Goal: Task Accomplishment & Management: Use online tool/utility

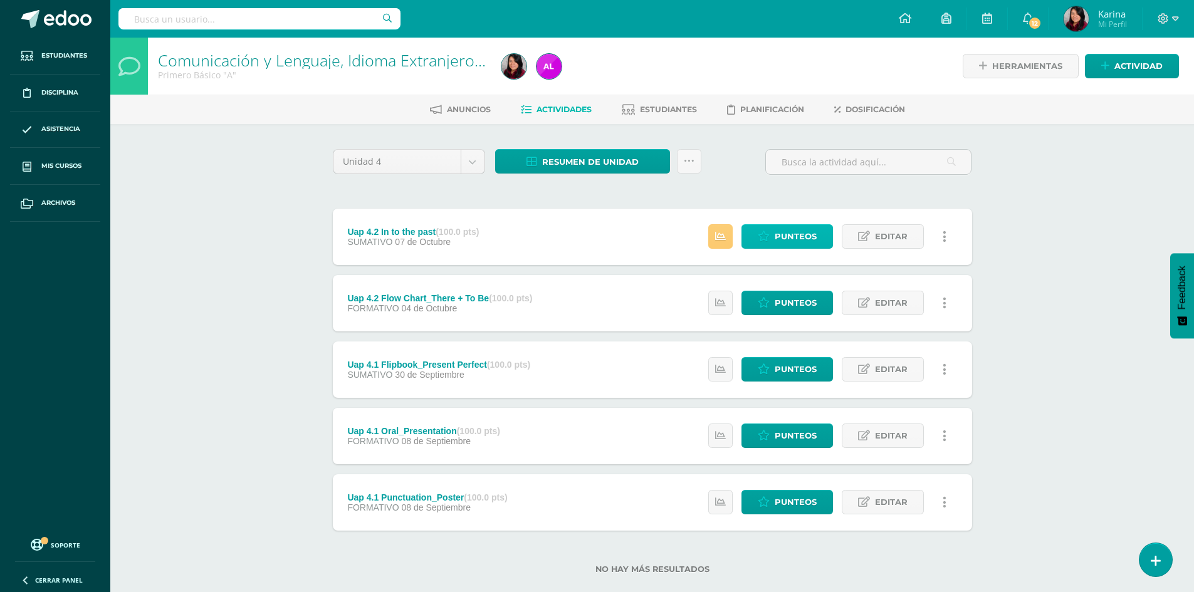
click at [790, 238] on span "Punteos" at bounding box center [795, 236] width 42 height 23
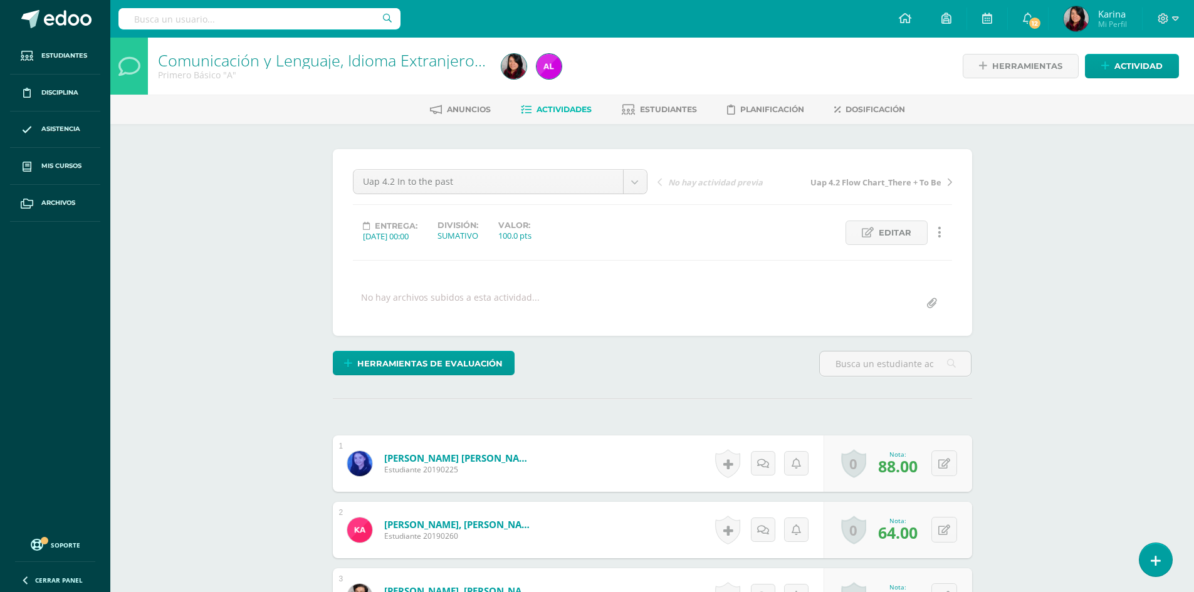
scroll to position [1, 0]
click at [432, 364] on span "Herramientas de evaluación" at bounding box center [429, 362] width 145 height 23
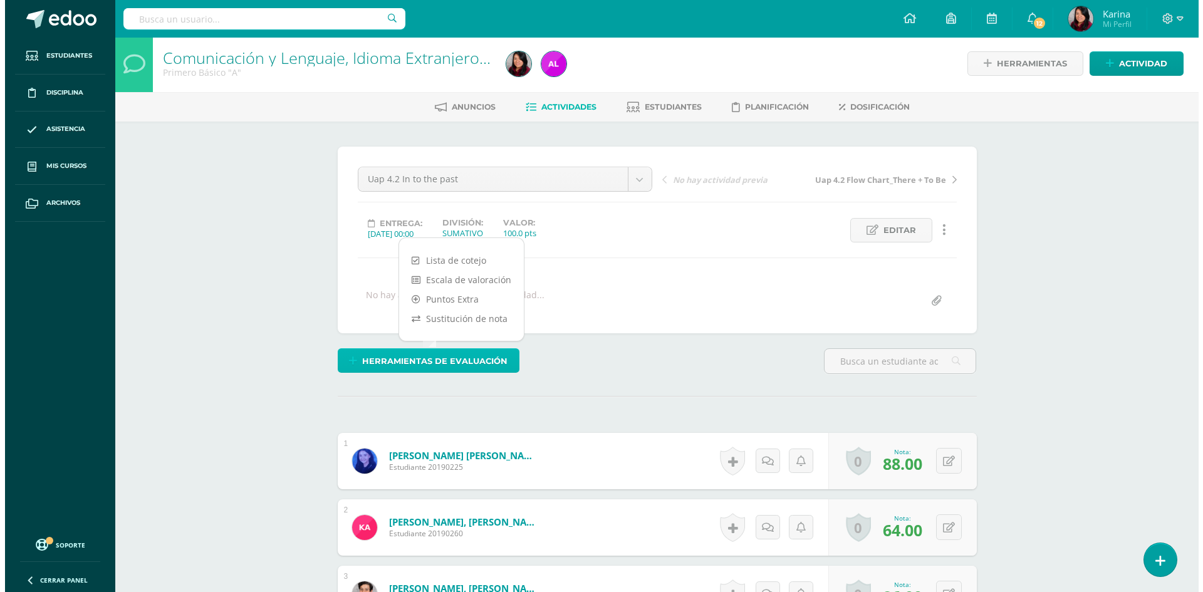
scroll to position [3, 0]
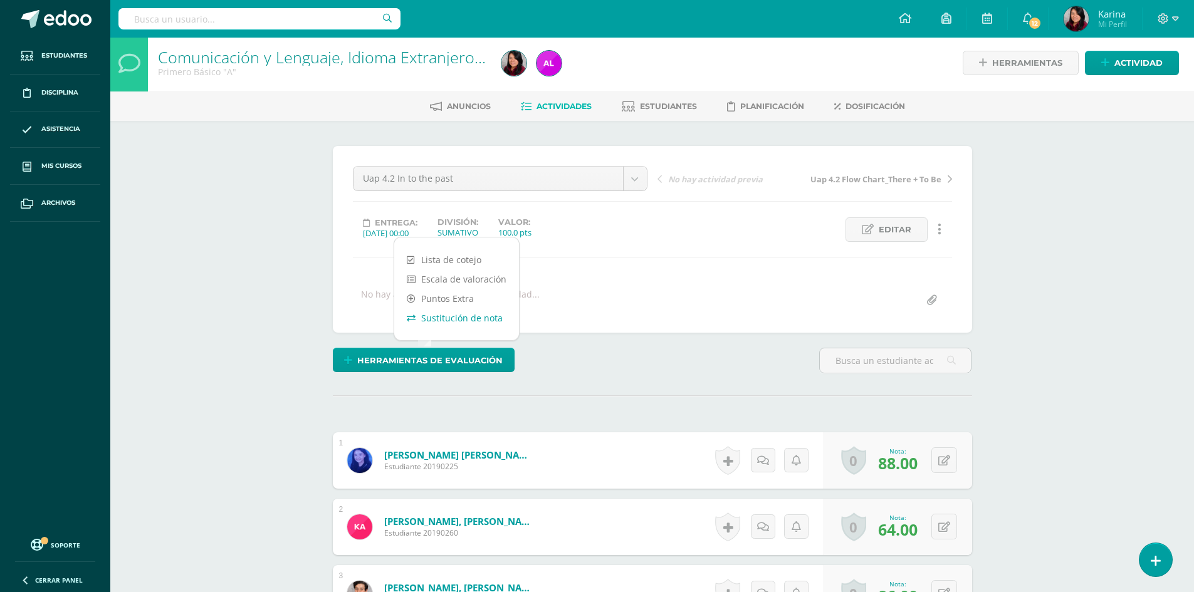
click at [463, 323] on link "Sustitución de nota" at bounding box center [456, 317] width 125 height 19
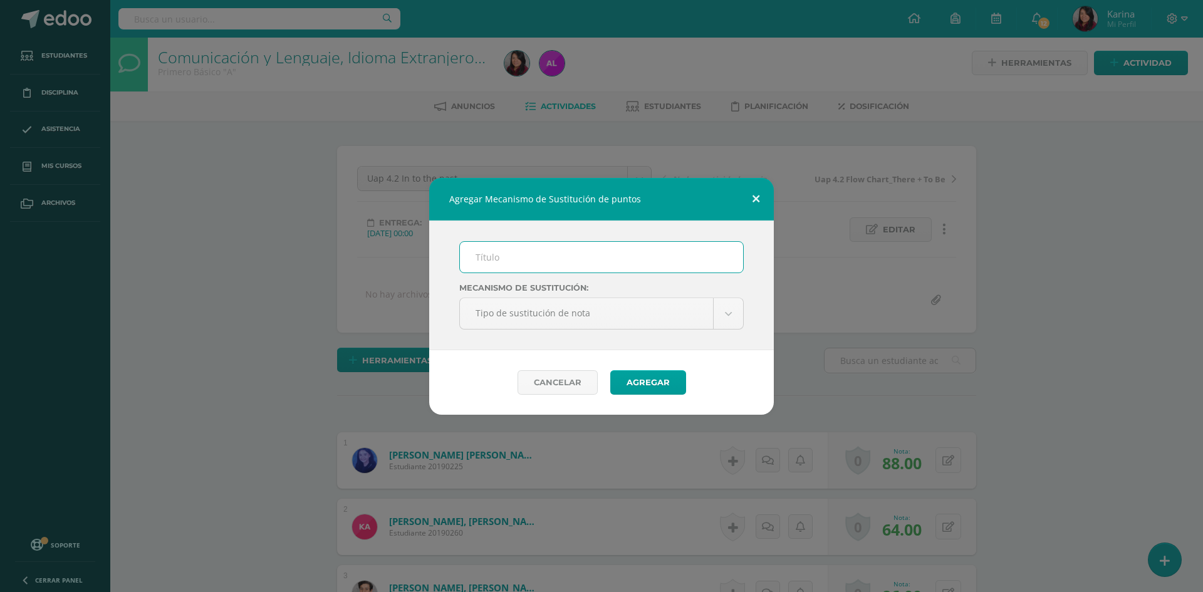
click at [758, 197] on button at bounding box center [756, 199] width 36 height 43
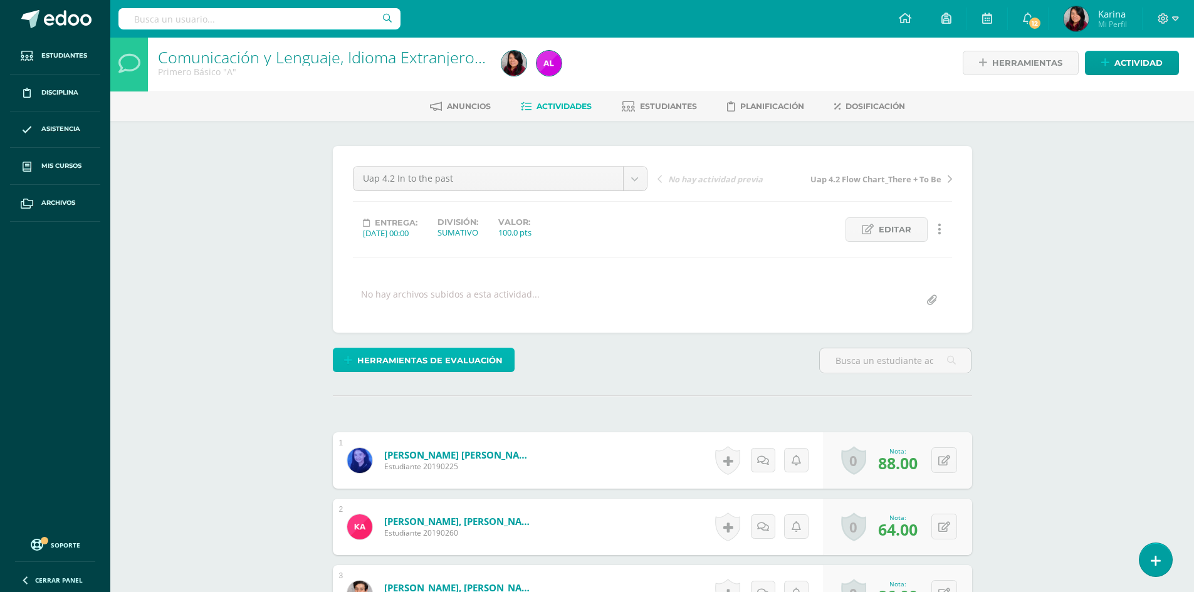
click at [491, 364] on span "Herramientas de evaluación" at bounding box center [429, 360] width 145 height 23
click at [461, 323] on link "Sustitución de nota" at bounding box center [456, 317] width 125 height 19
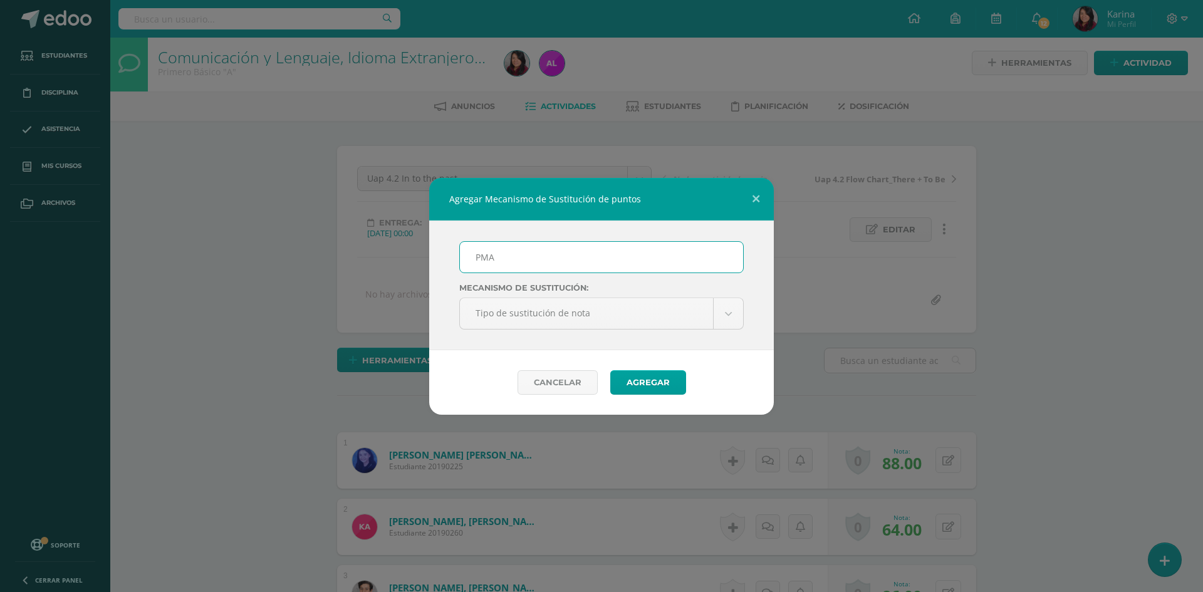
type input "PMA_In to the Past"
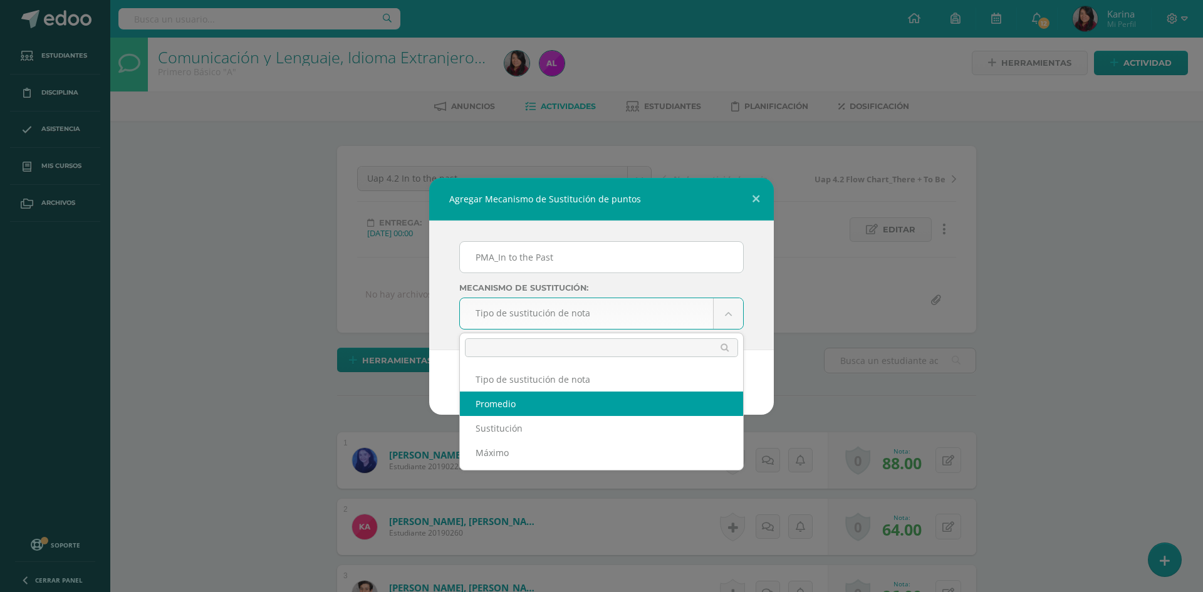
select select "average"
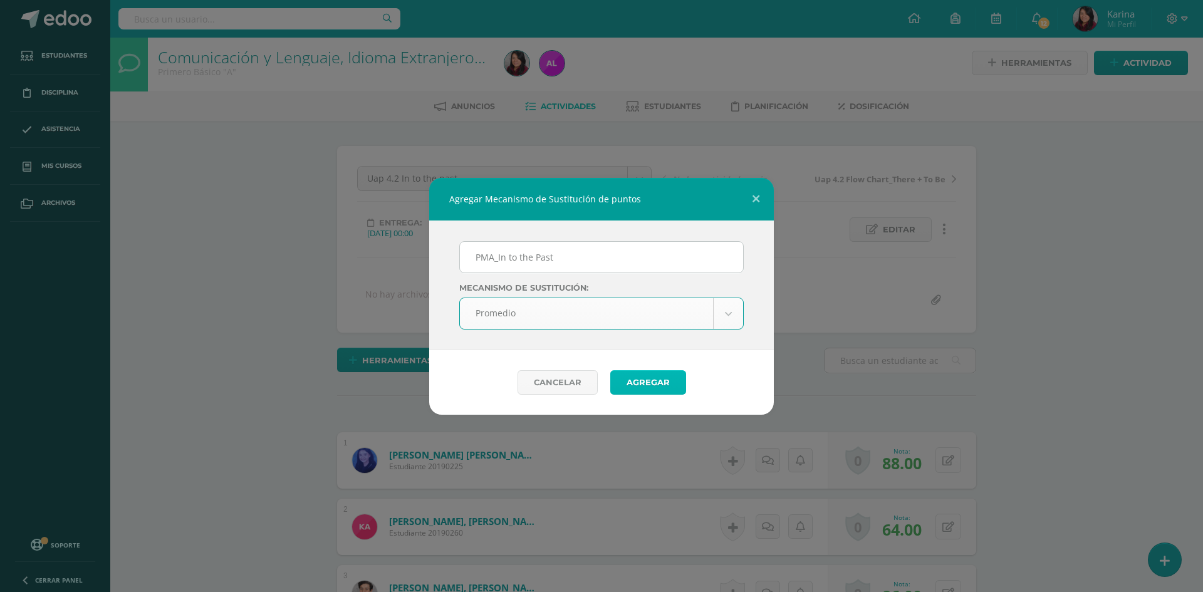
click at [665, 377] on button "Agregar" at bounding box center [648, 382] width 76 height 24
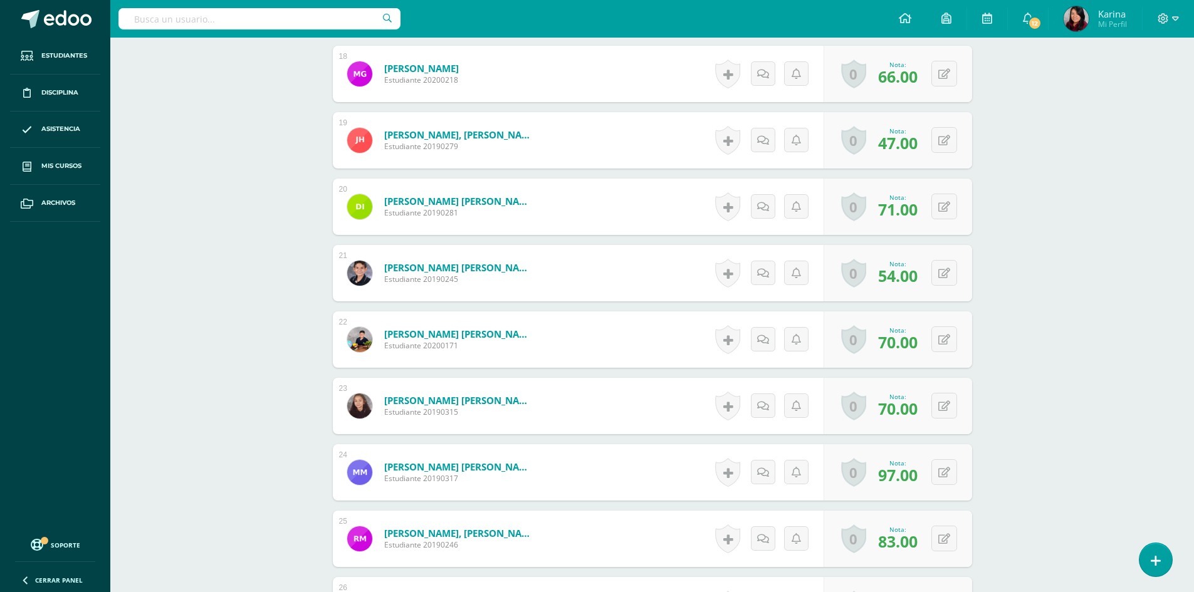
scroll to position [1570, 0]
click at [950, 407] on button at bounding box center [944, 405] width 26 height 26
click at [1028, 385] on div "Comunicación y Lenguaje, Idioma Extranjero Inglés Primero Básico "A" Herramient…" at bounding box center [651, 87] width 1083 height 3238
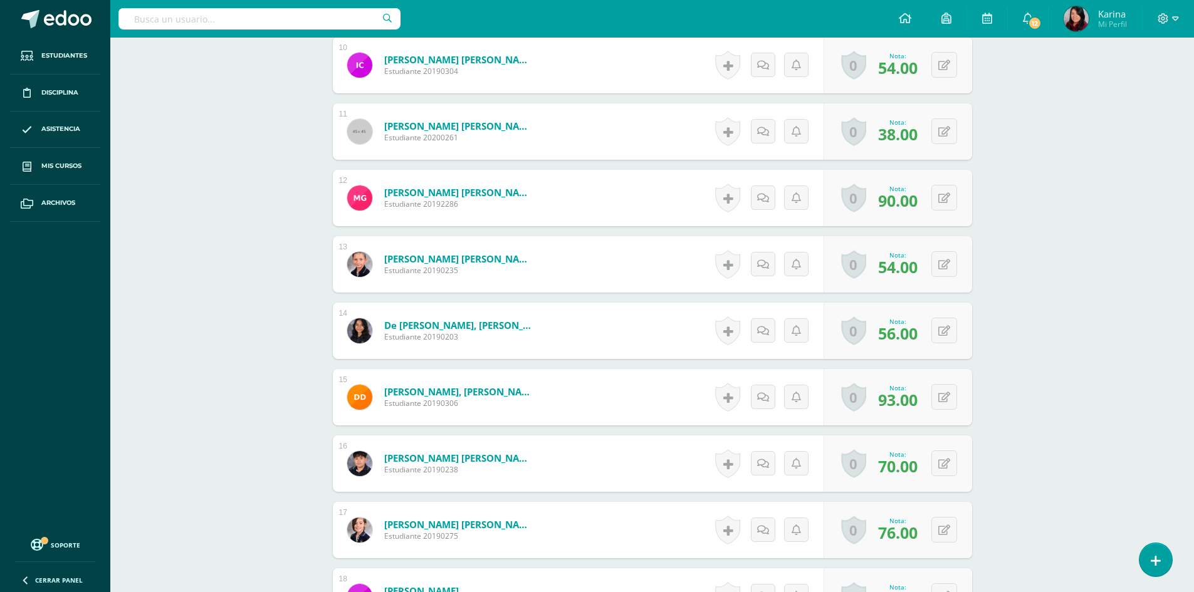
scroll to position [1068, 0]
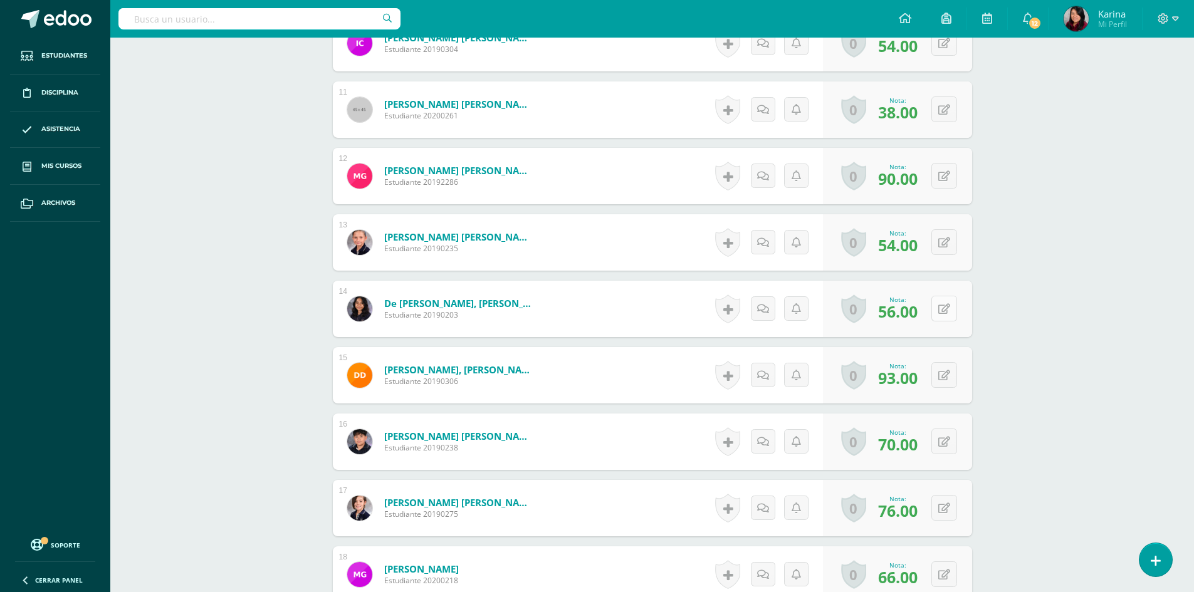
click at [944, 306] on button at bounding box center [944, 309] width 26 height 26
type input "82"
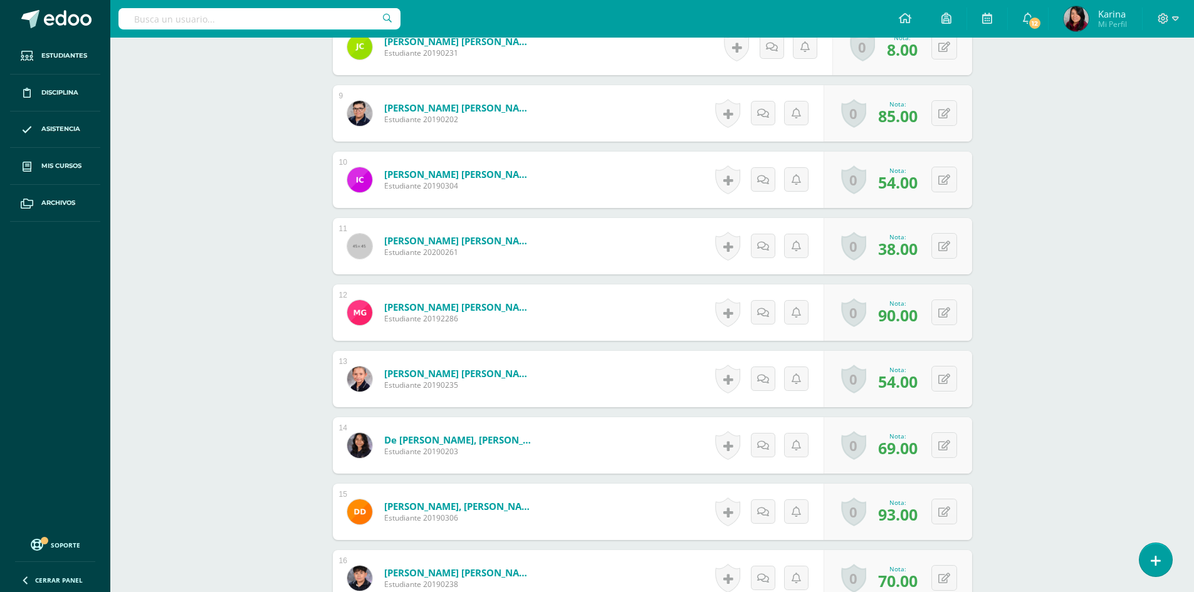
scroll to position [943, 0]
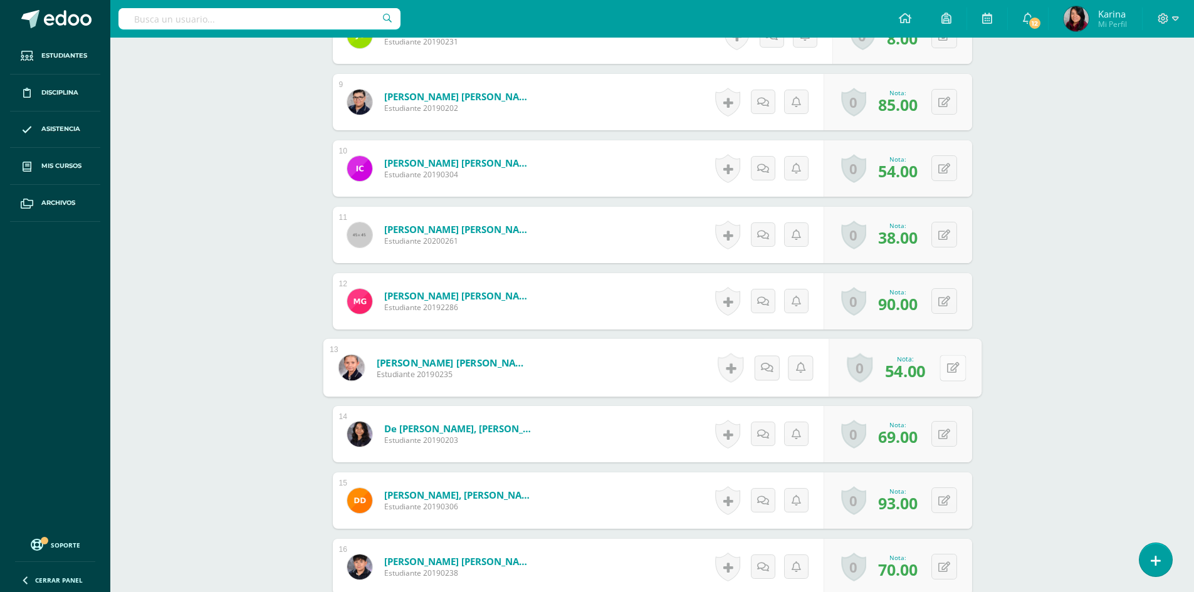
click at [949, 365] on button at bounding box center [952, 368] width 26 height 26
type input "67"
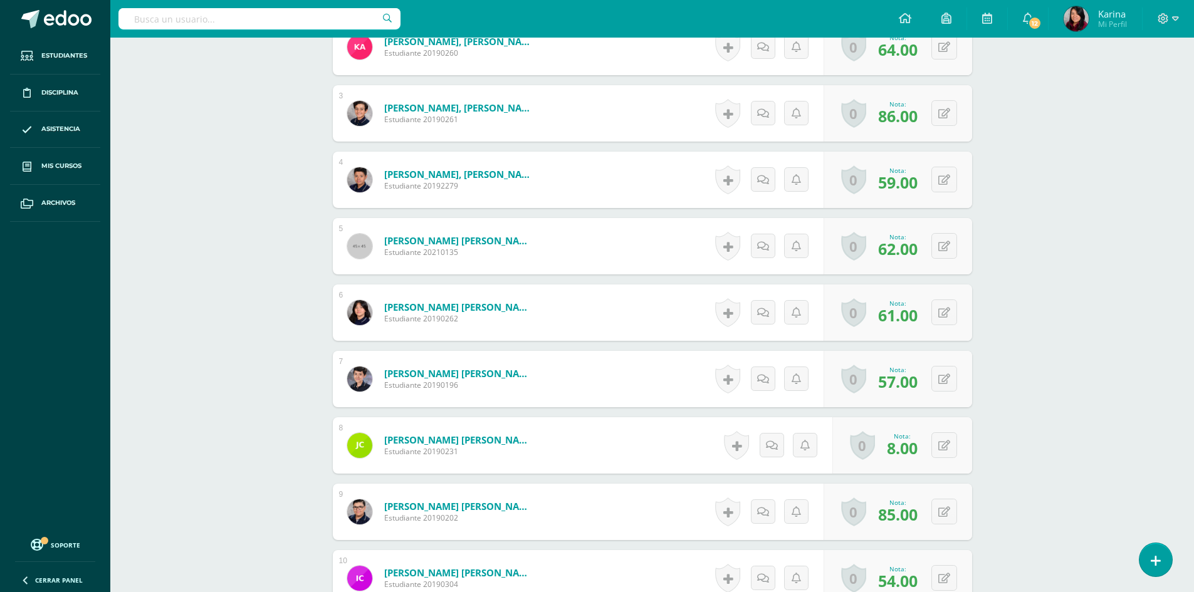
scroll to position [128, 0]
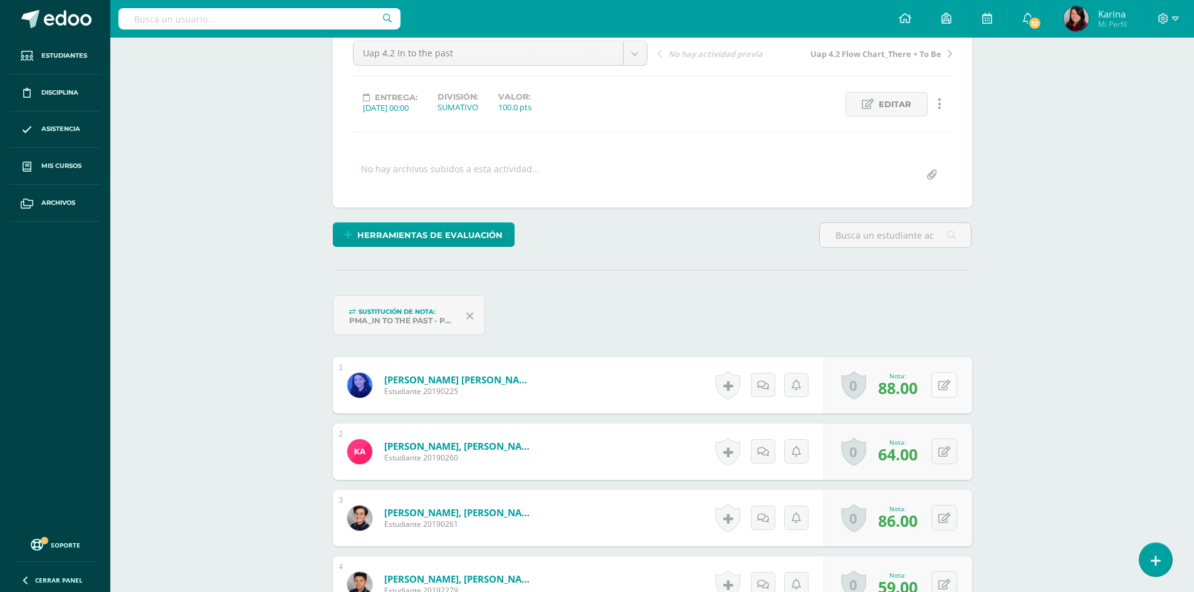
click at [950, 383] on button at bounding box center [944, 385] width 26 height 26
type input "92"
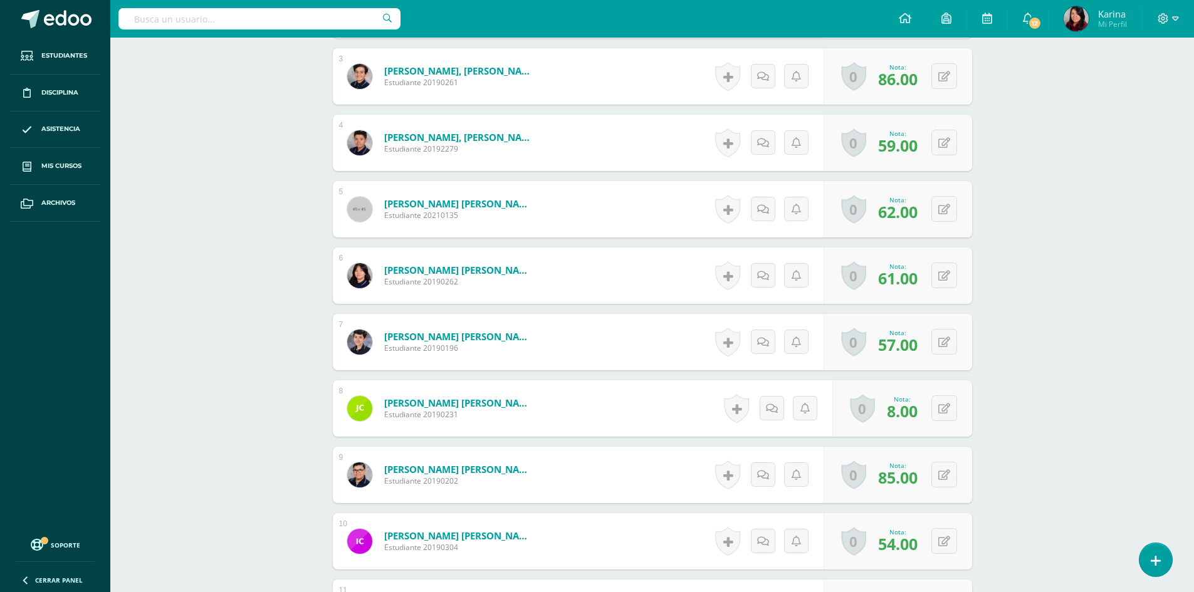
scroll to position [630, 0]
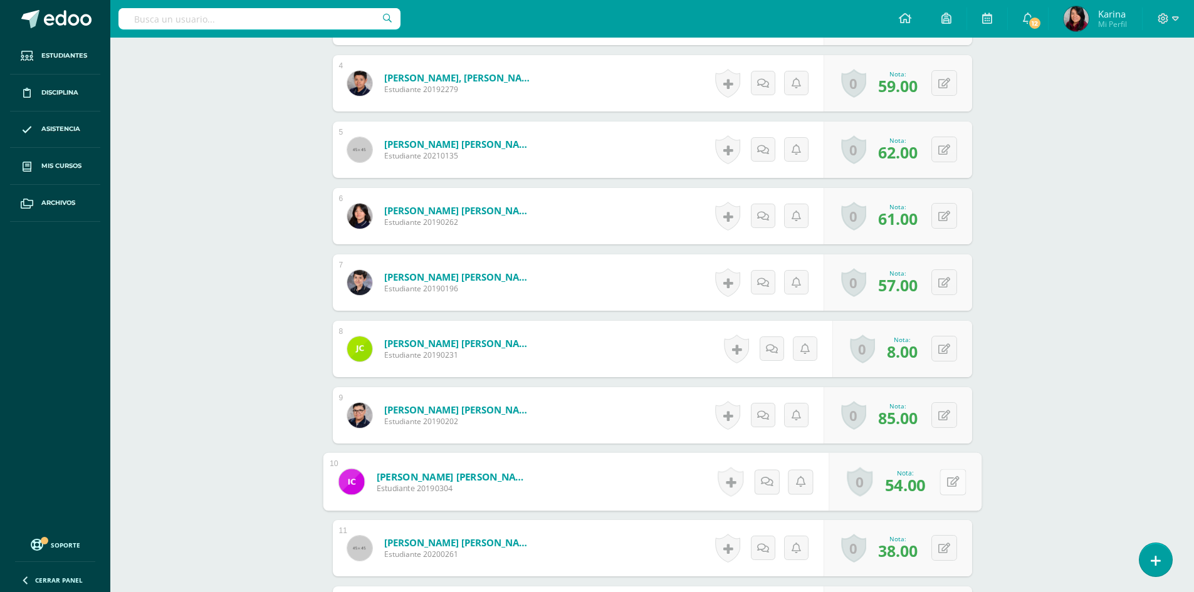
click at [939, 481] on button at bounding box center [952, 482] width 26 height 26
type input "76"
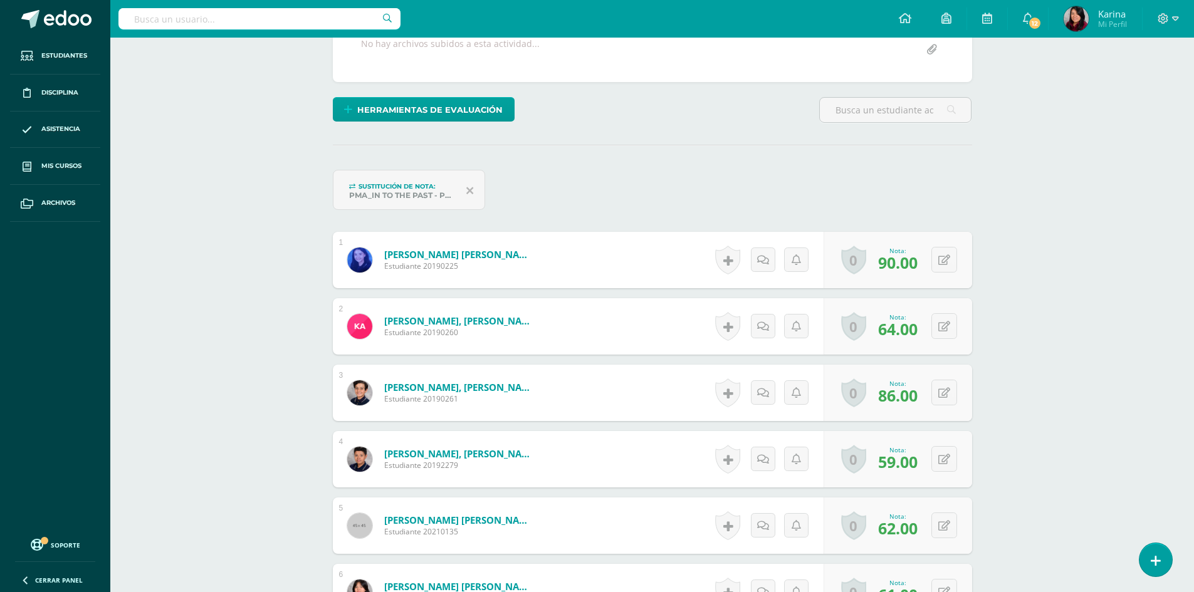
scroll to position [442, 0]
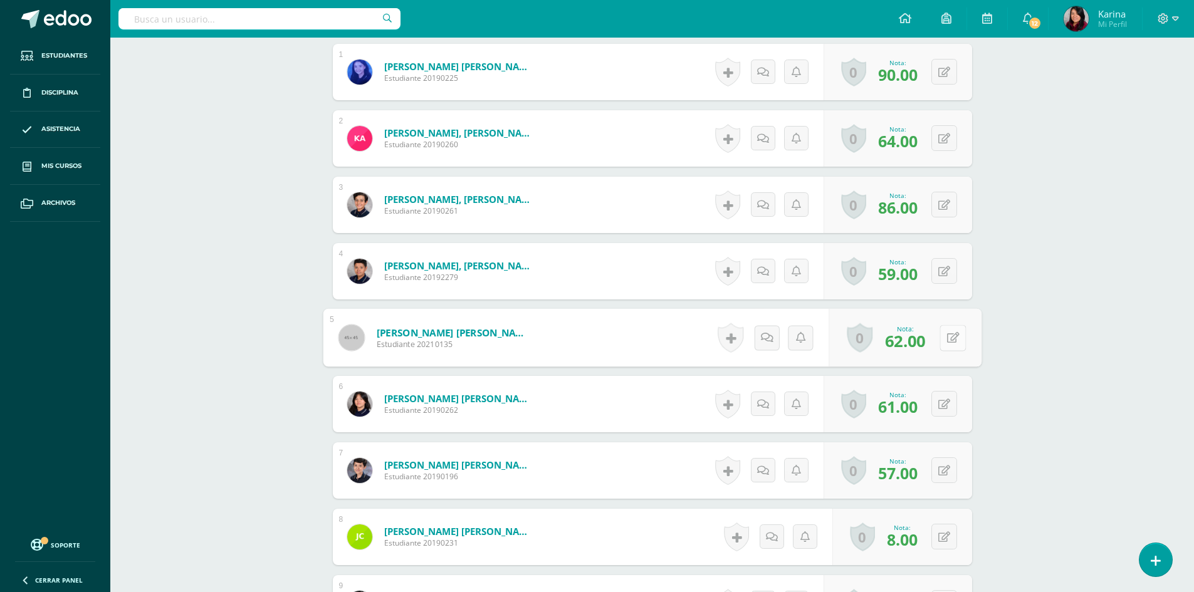
click at [947, 338] on icon at bounding box center [952, 337] width 13 height 11
type input "81"
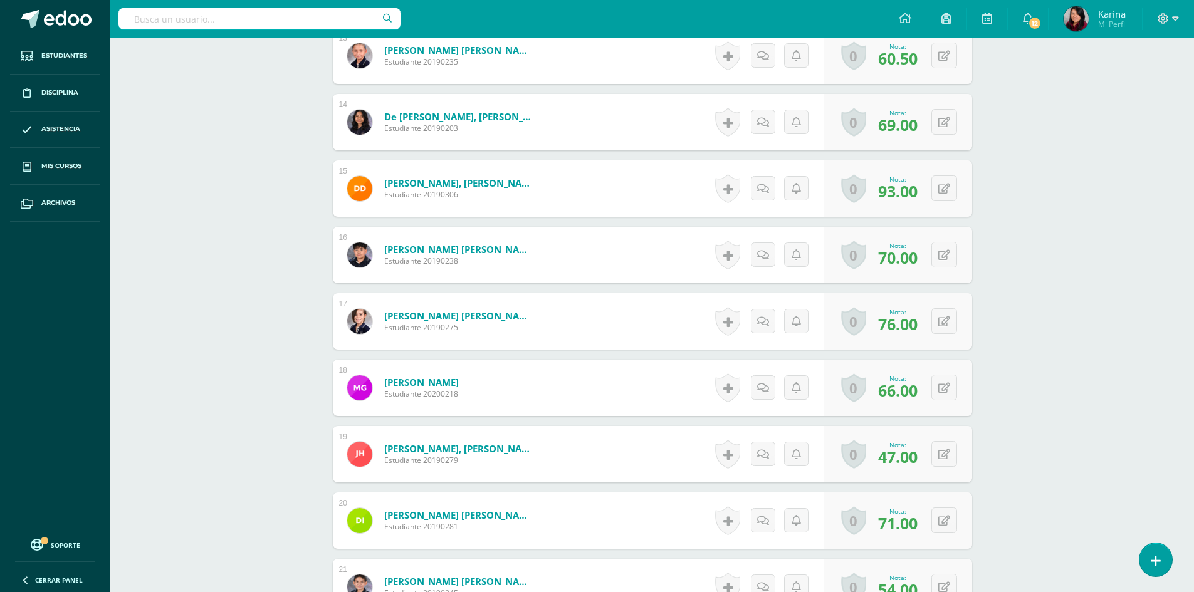
scroll to position [1256, 0]
click at [940, 454] on button at bounding box center [952, 453] width 26 height 26
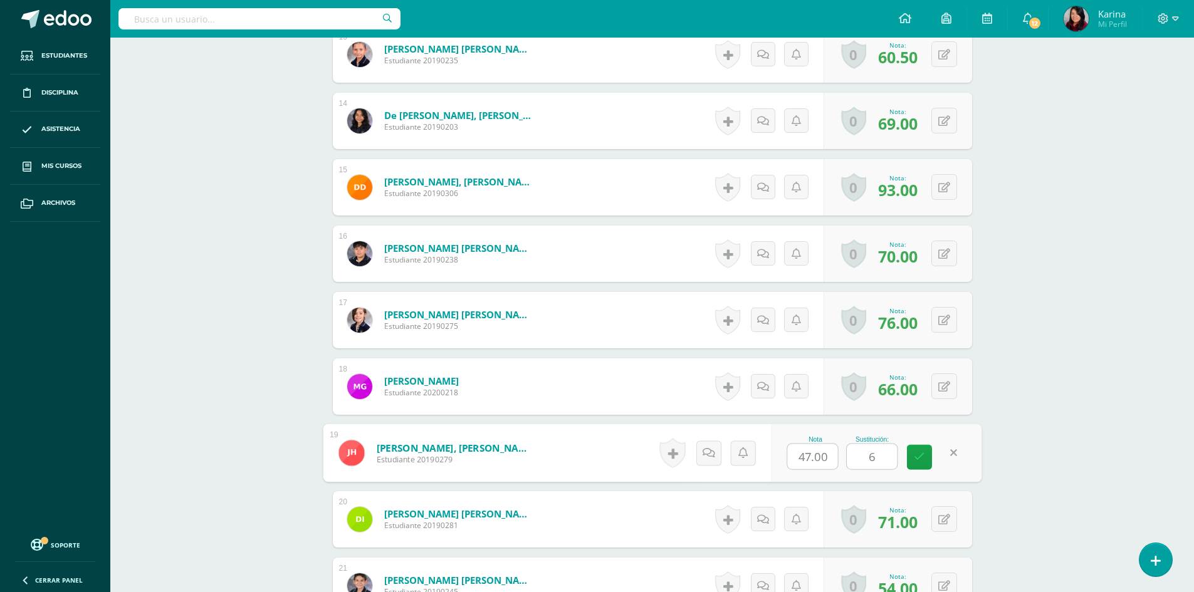
type input "63"
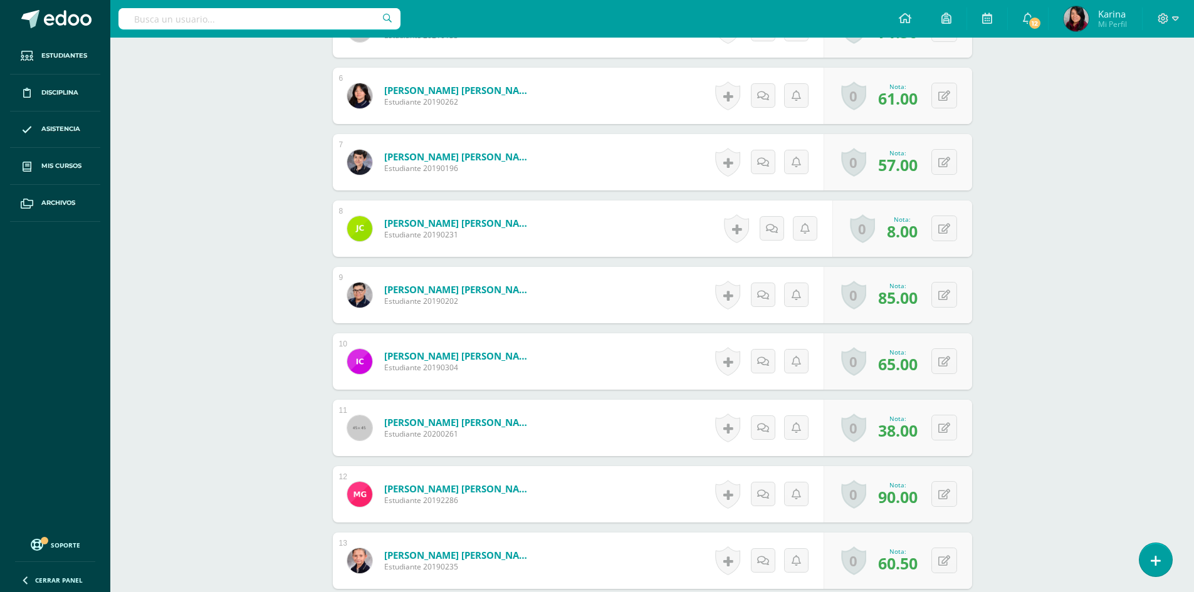
scroll to position [755, 0]
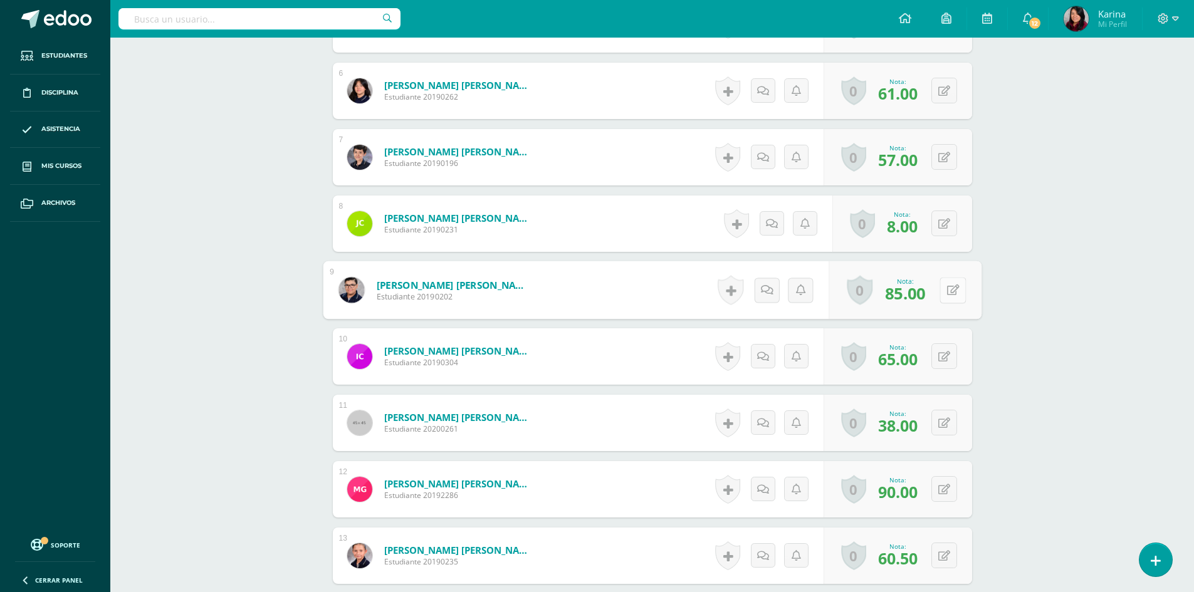
click at [952, 286] on button at bounding box center [952, 290] width 26 height 26
type input "96"
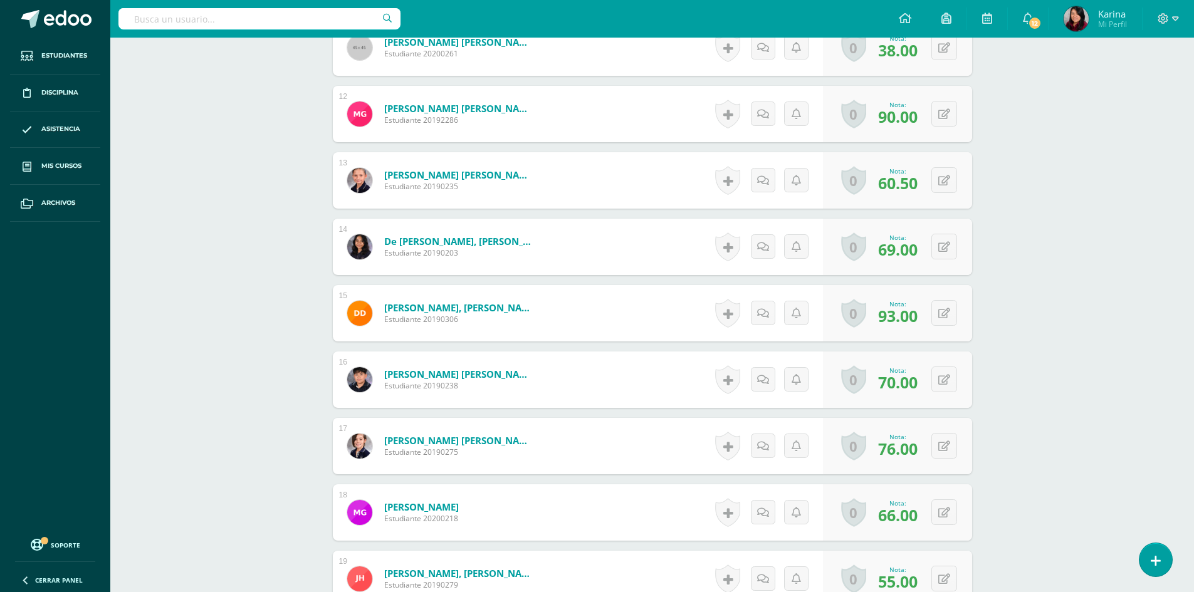
scroll to position [1131, 0]
click at [946, 374] on icon at bounding box center [952, 378] width 13 height 11
type input "87"
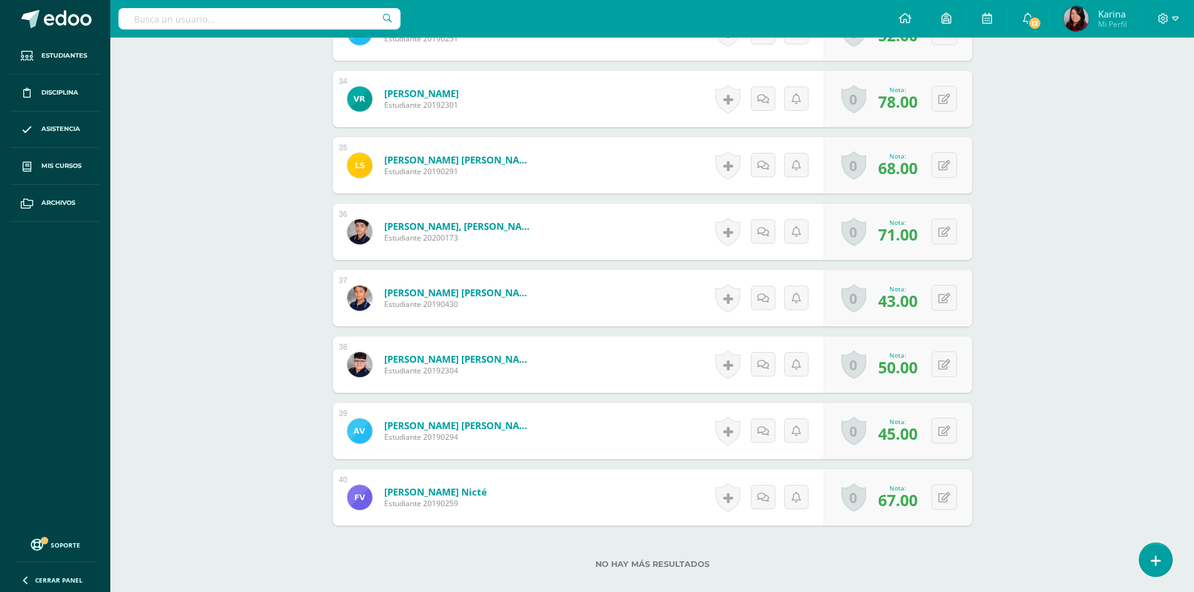
scroll to position [2684, 0]
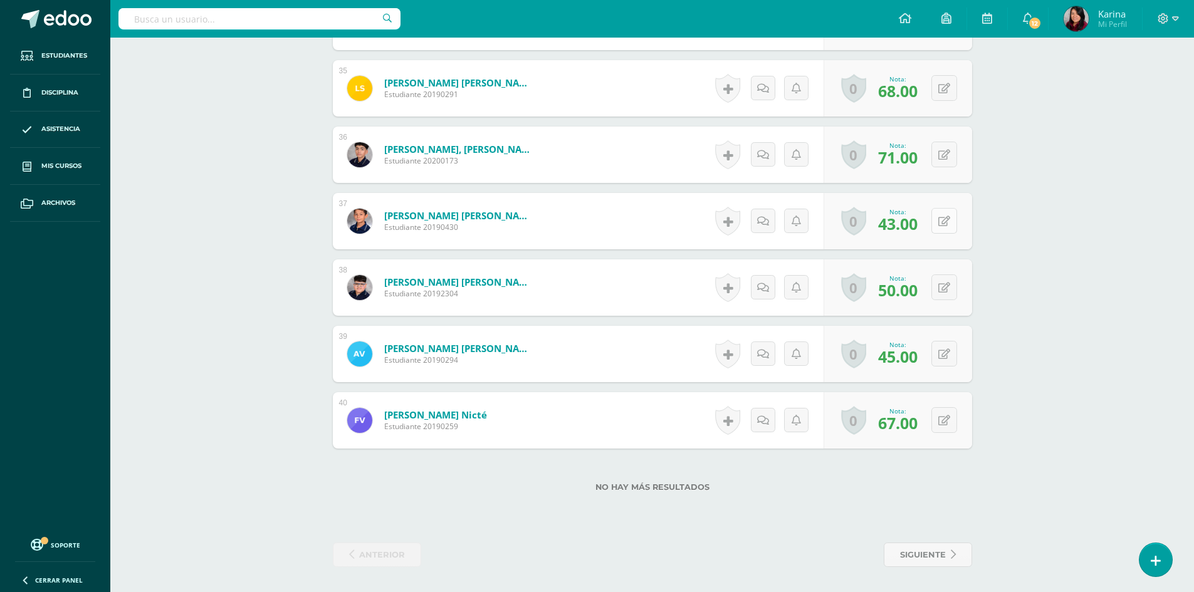
click at [948, 212] on button at bounding box center [944, 221] width 26 height 26
type input "91"
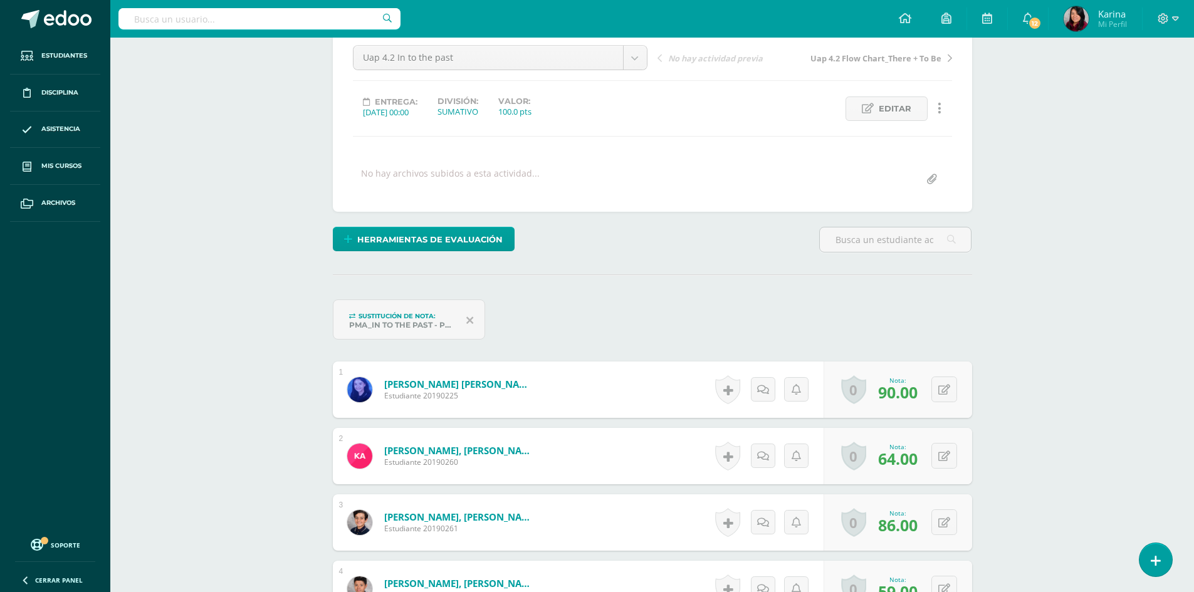
scroll to position [313, 0]
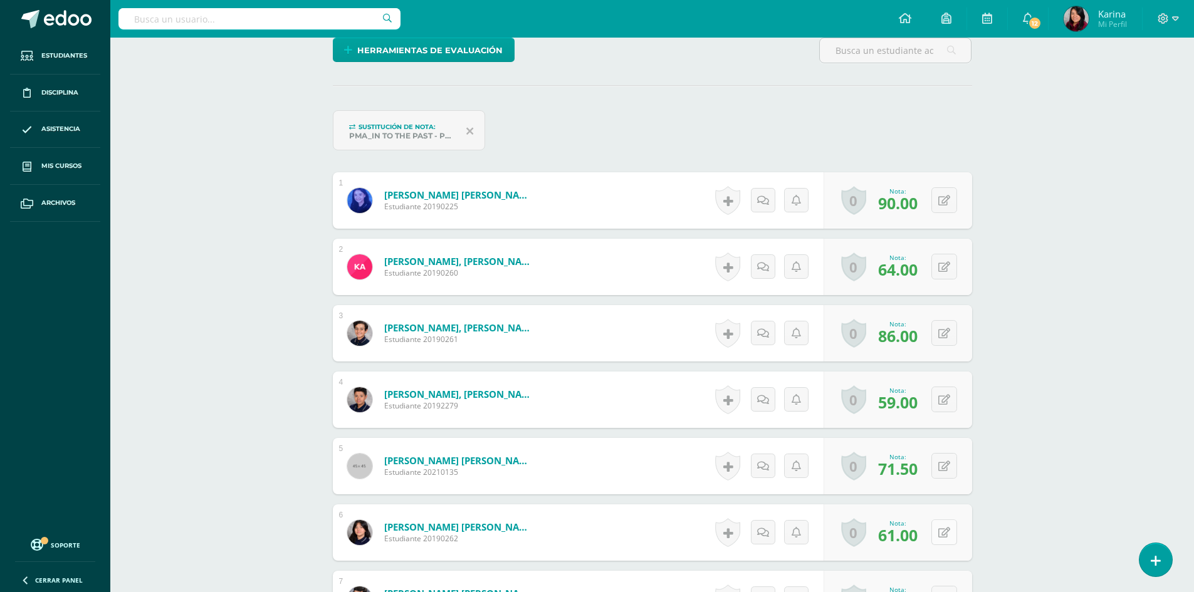
click at [947, 541] on button at bounding box center [944, 532] width 26 height 26
type input "77"
click at [940, 406] on button at bounding box center [952, 400] width 26 height 26
type input "86"
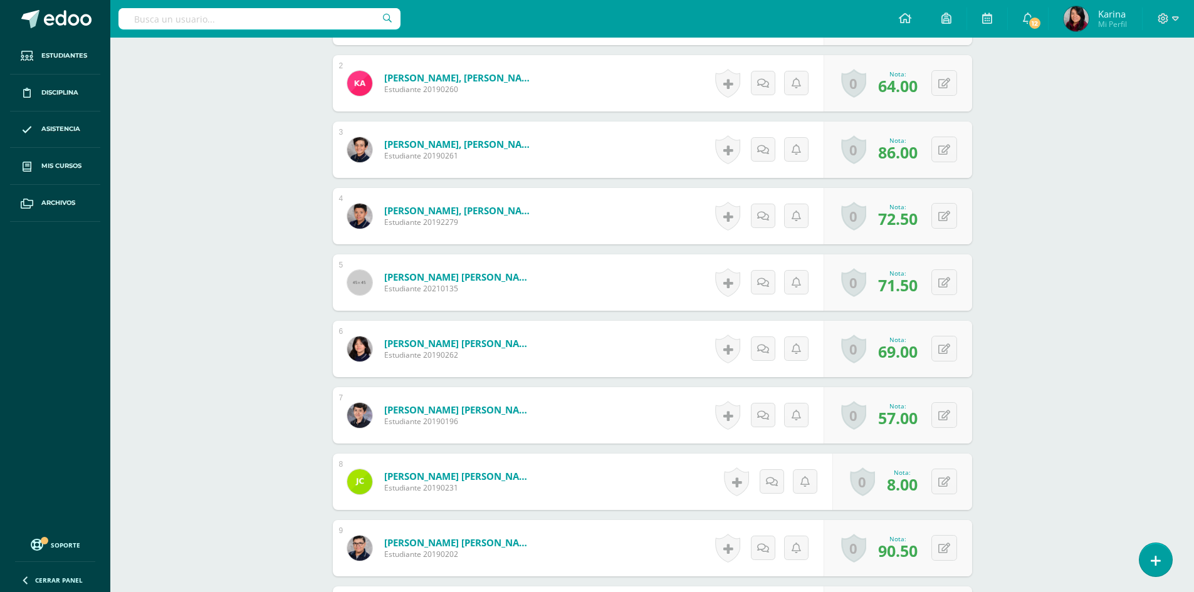
scroll to position [501, 0]
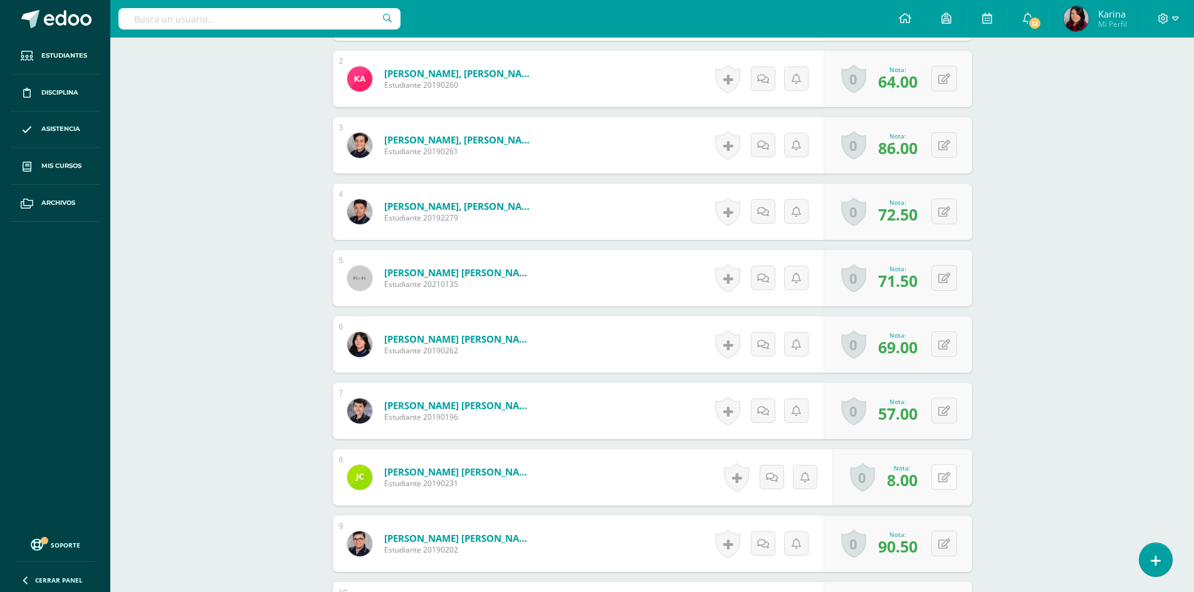
click at [944, 482] on button at bounding box center [944, 477] width 26 height 26
drag, startPoint x: 825, startPoint y: 478, endPoint x: 797, endPoint y: 479, distance: 28.2
click at [797, 479] on input "8.00" at bounding box center [812, 481] width 50 height 25
type input "80"
click at [886, 484] on input "text" at bounding box center [871, 481] width 50 height 25
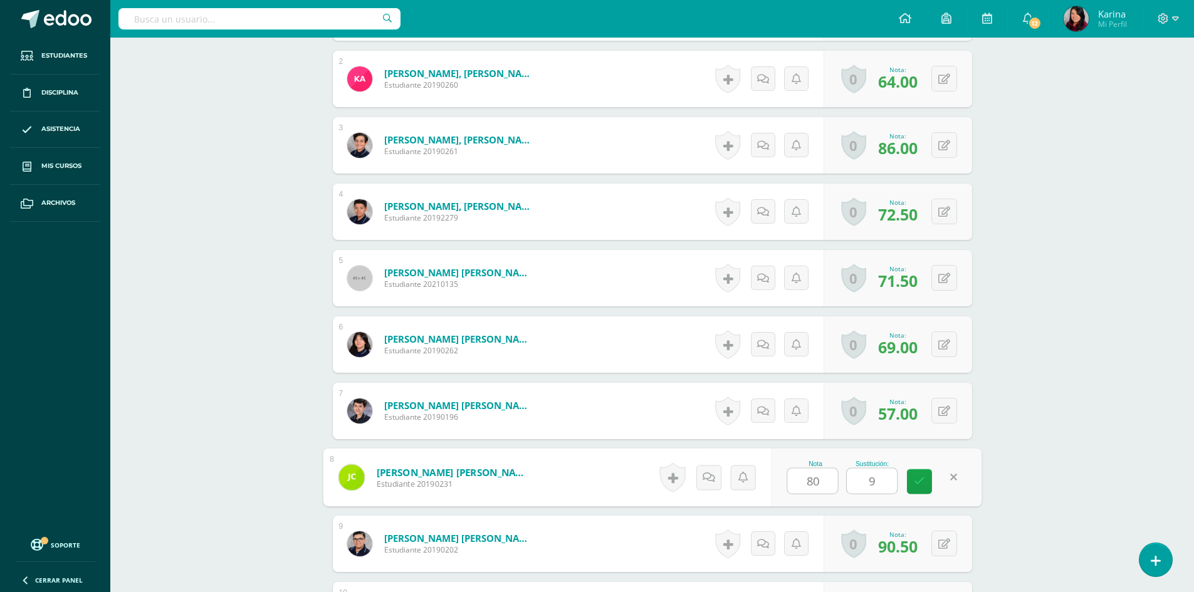
type input "91"
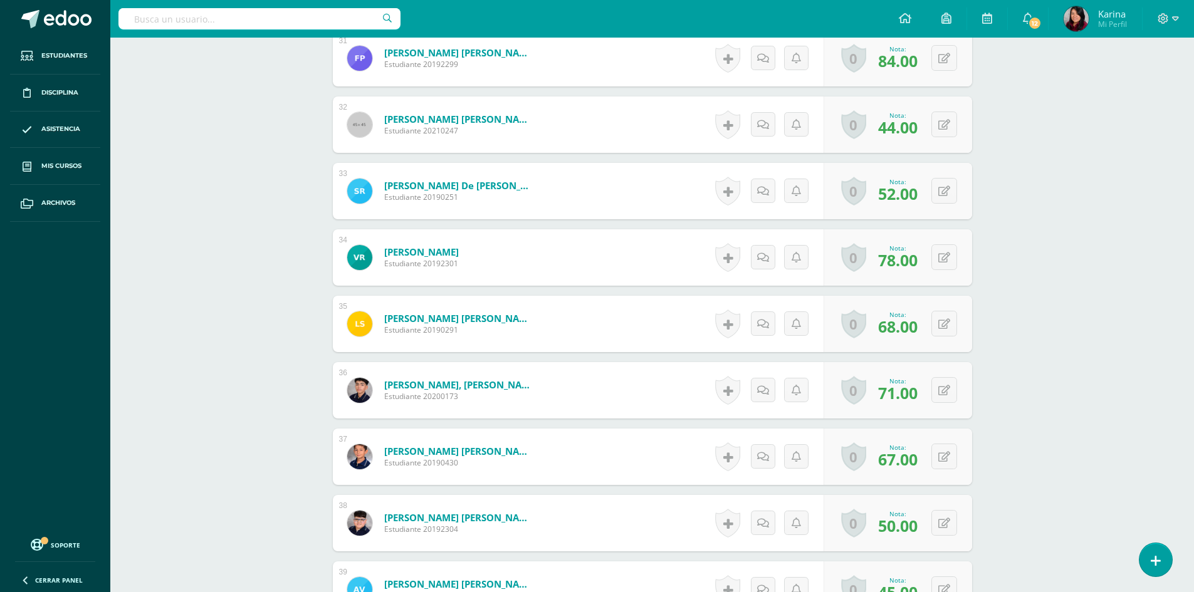
scroll to position [2433, 0]
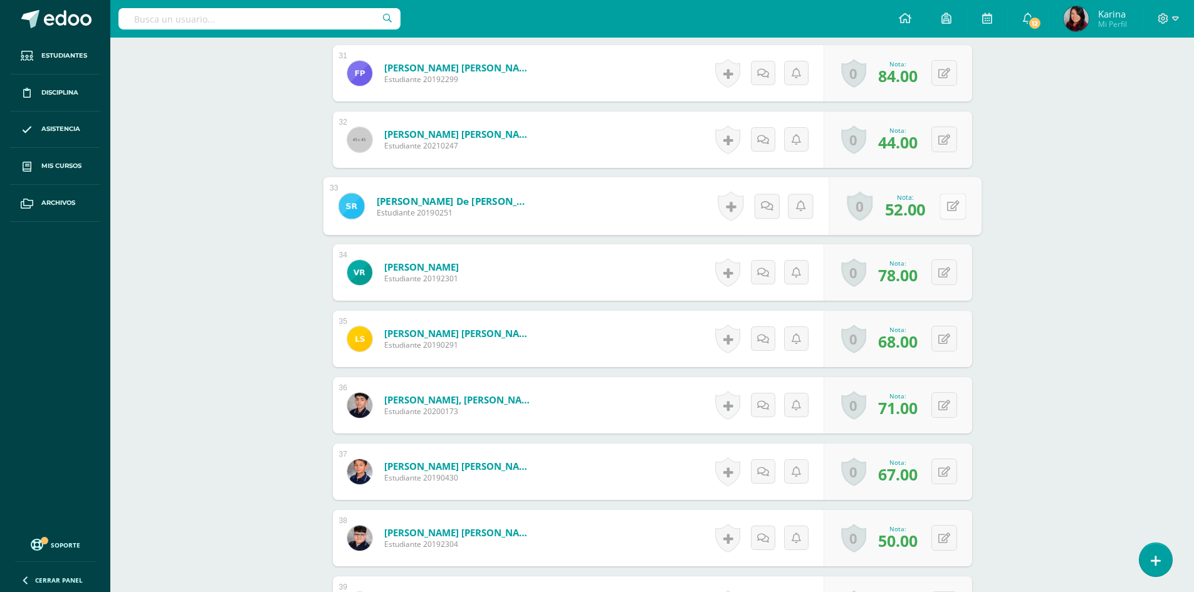
click at [947, 204] on icon at bounding box center [952, 205] width 13 height 11
type input "81"
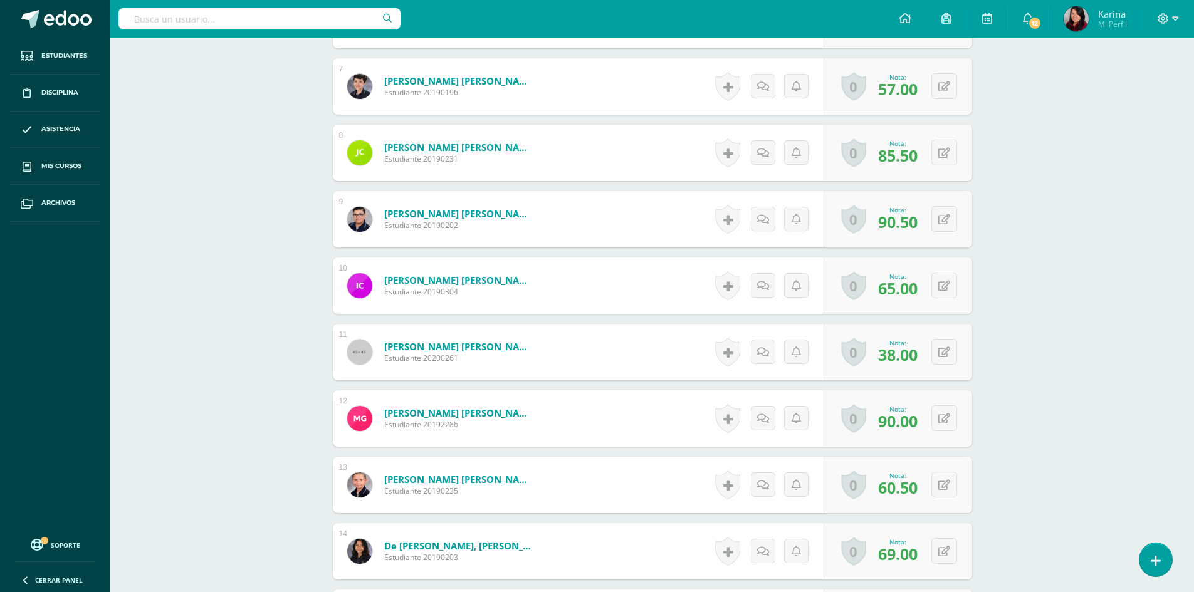
scroll to position [804, 0]
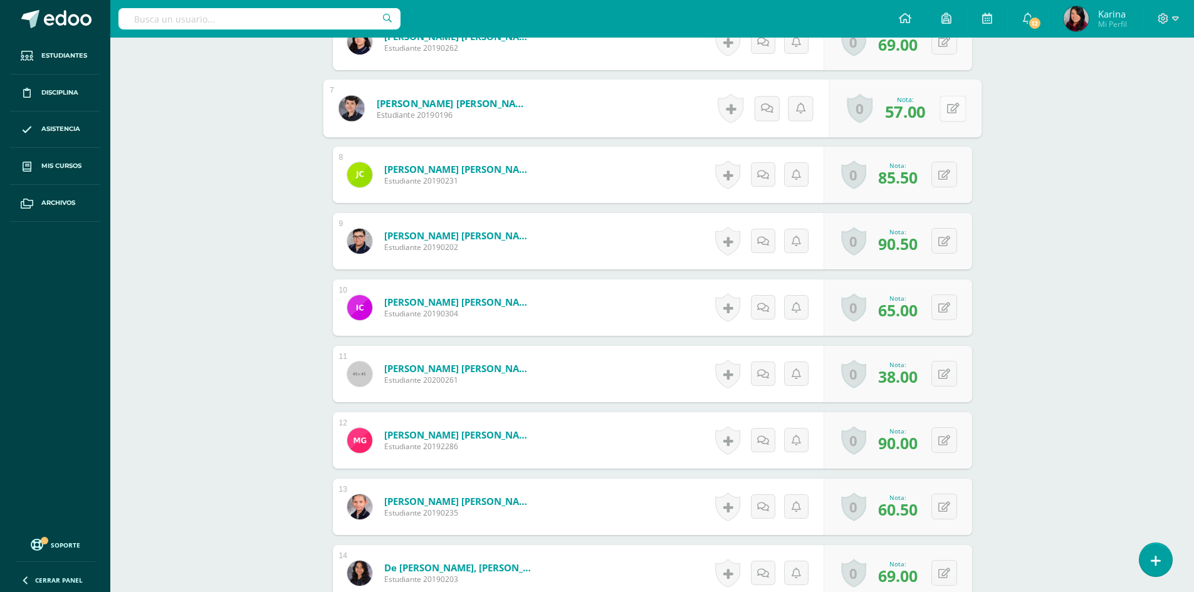
click at [941, 107] on button at bounding box center [952, 108] width 26 height 26
type input "91"
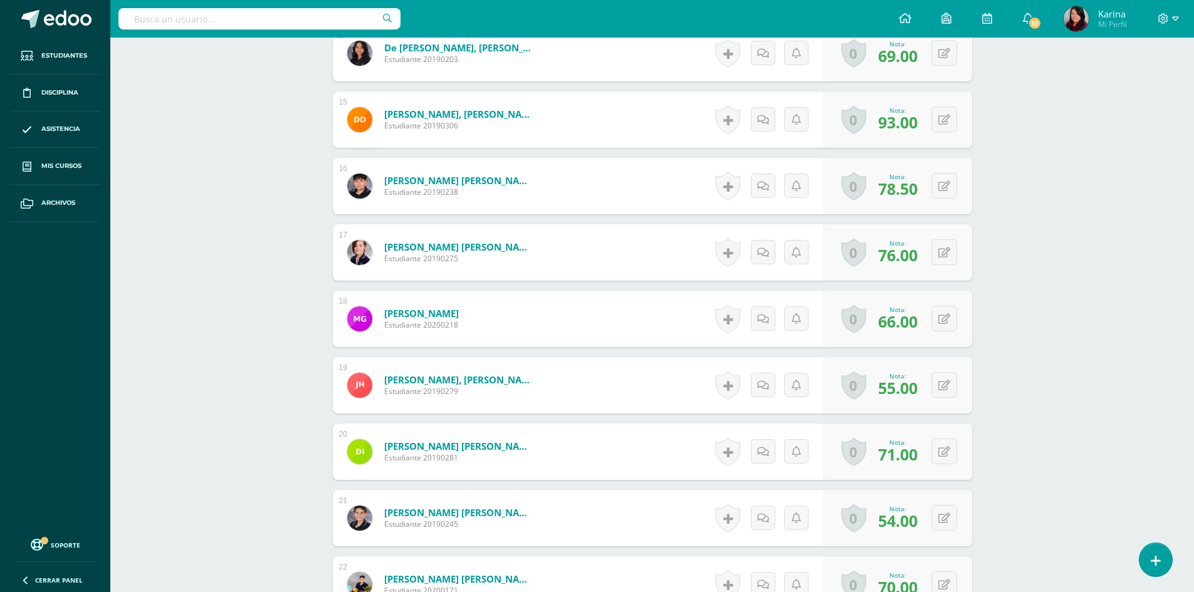
scroll to position [1618, 0]
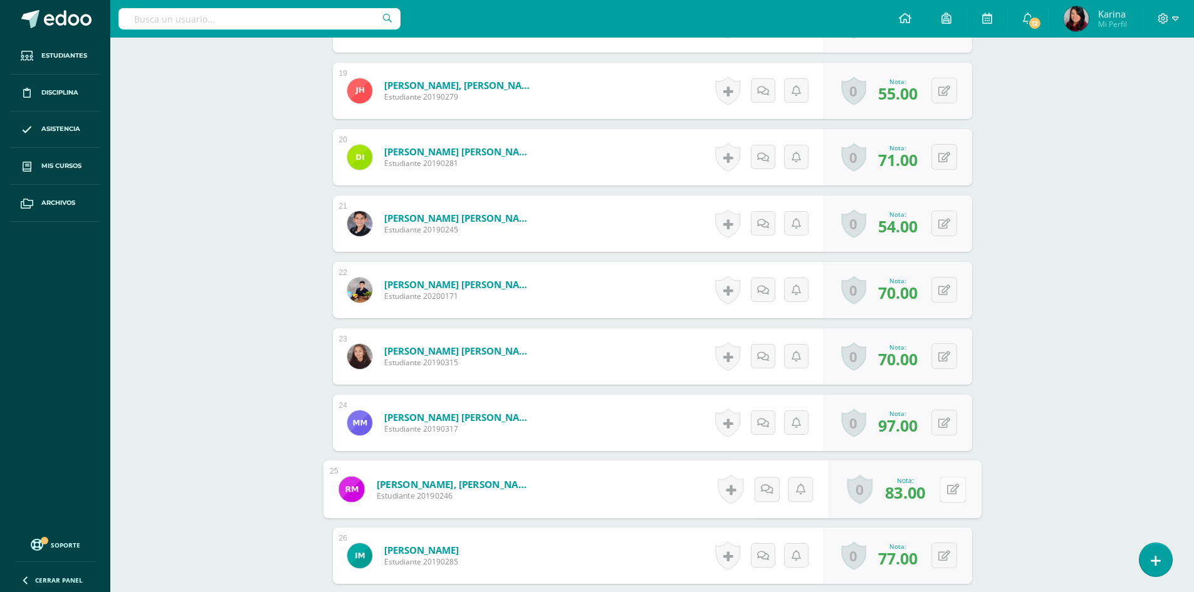
click at [949, 491] on icon at bounding box center [952, 489] width 13 height 11
type input "96"
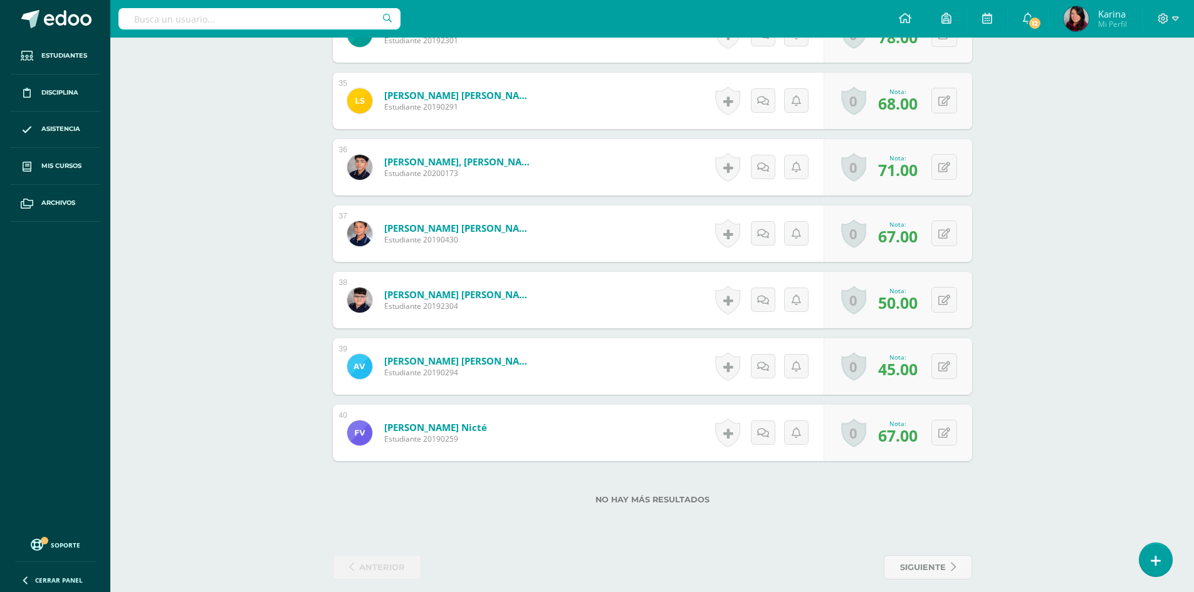
scroll to position [2684, 0]
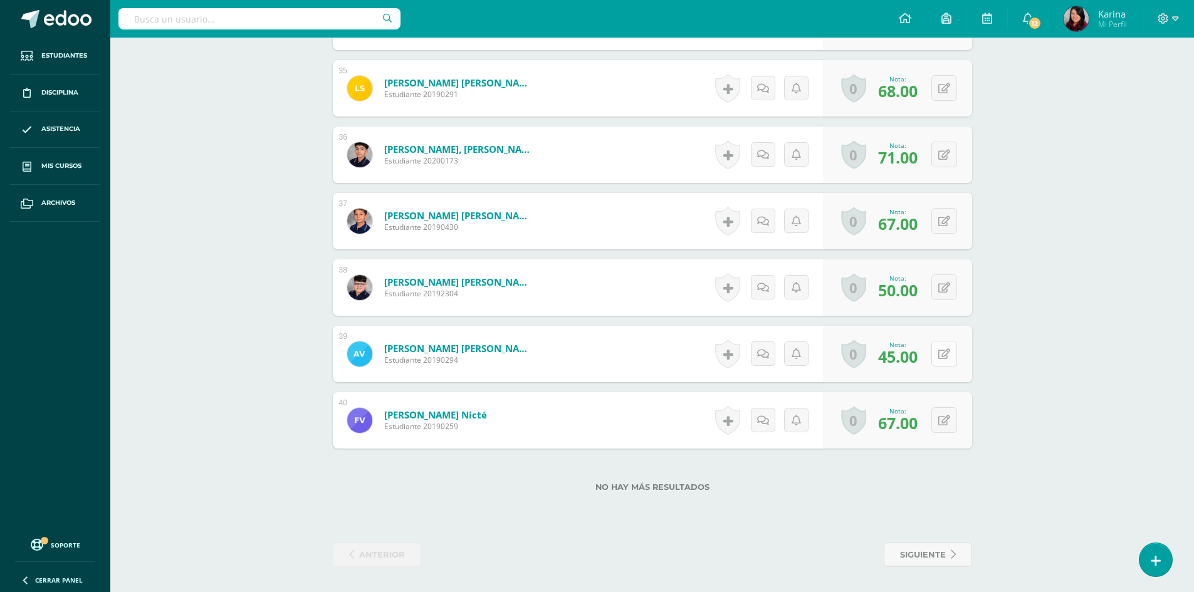
click at [940, 350] on button at bounding box center [944, 354] width 26 height 26
type input "83"
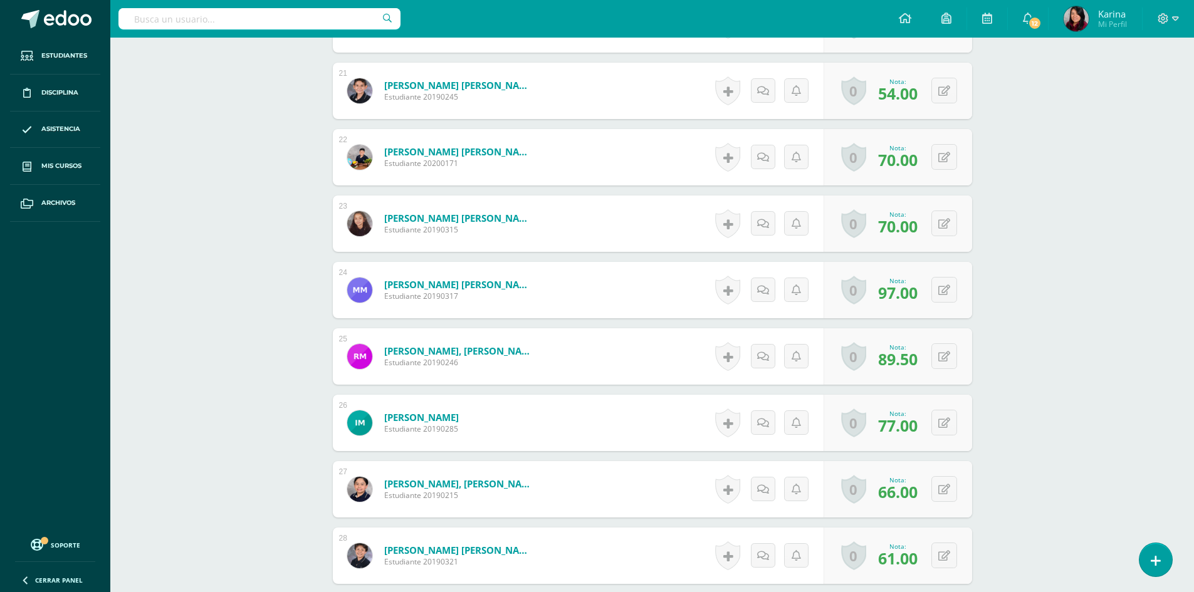
scroll to position [1681, 0]
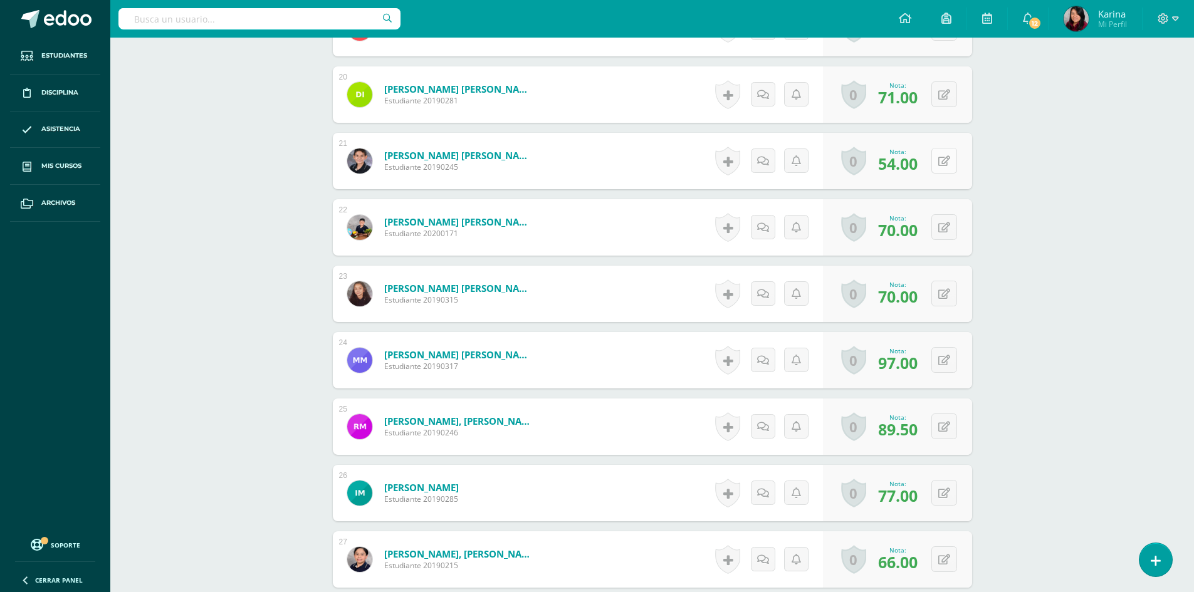
click at [950, 162] on button at bounding box center [944, 161] width 26 height 26
type input "82"
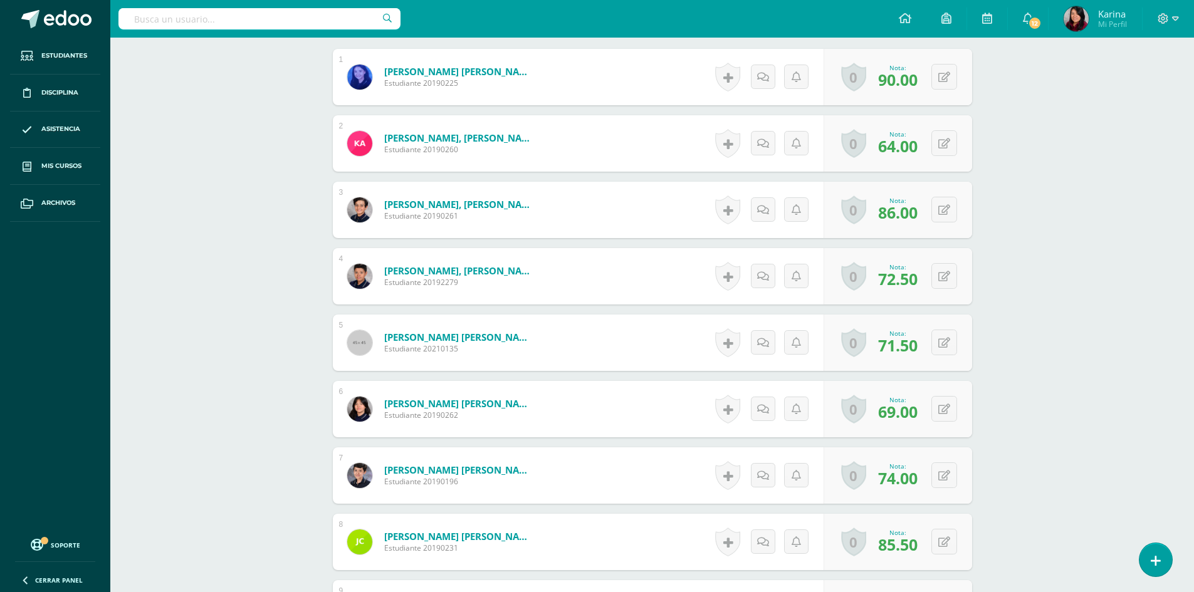
scroll to position [428, 0]
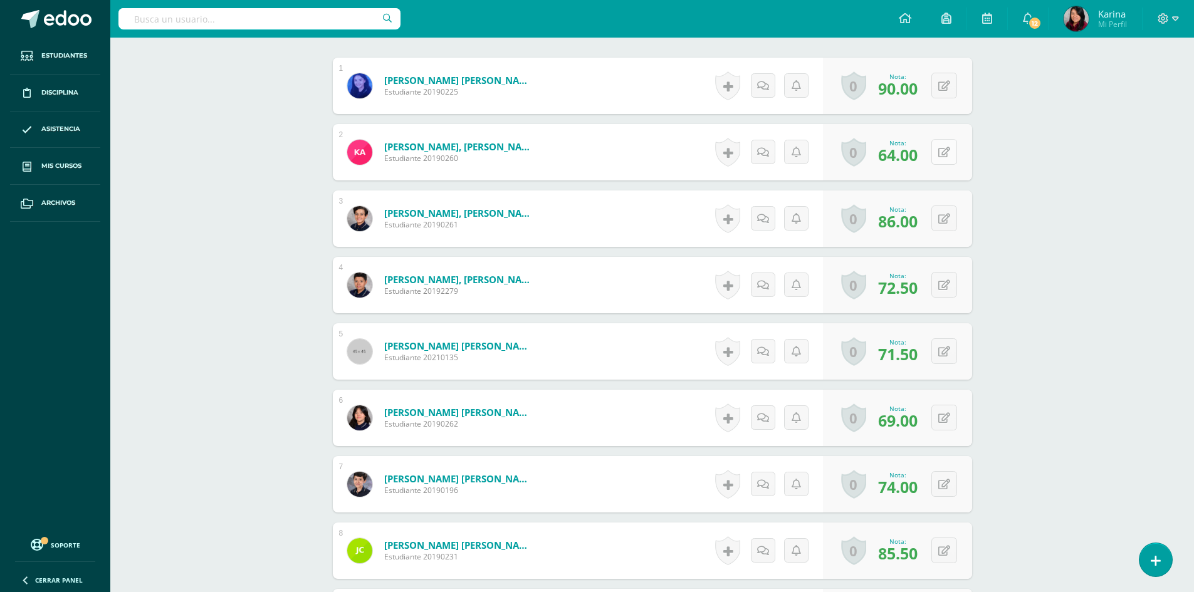
click at [952, 156] on button at bounding box center [944, 152] width 26 height 26
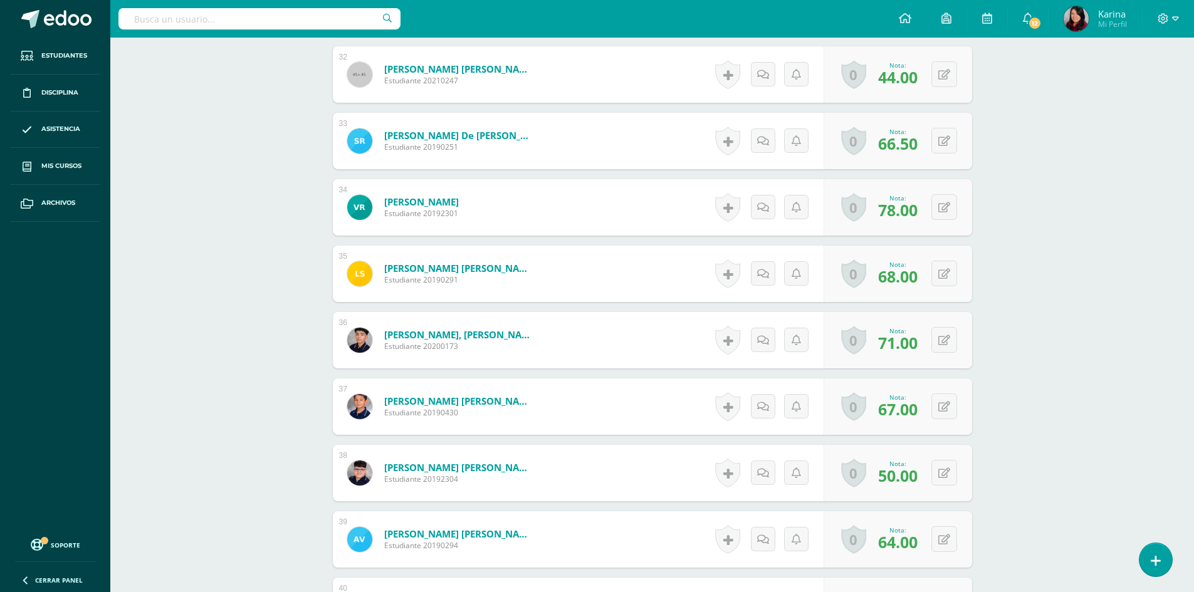
scroll to position [2621, 0]
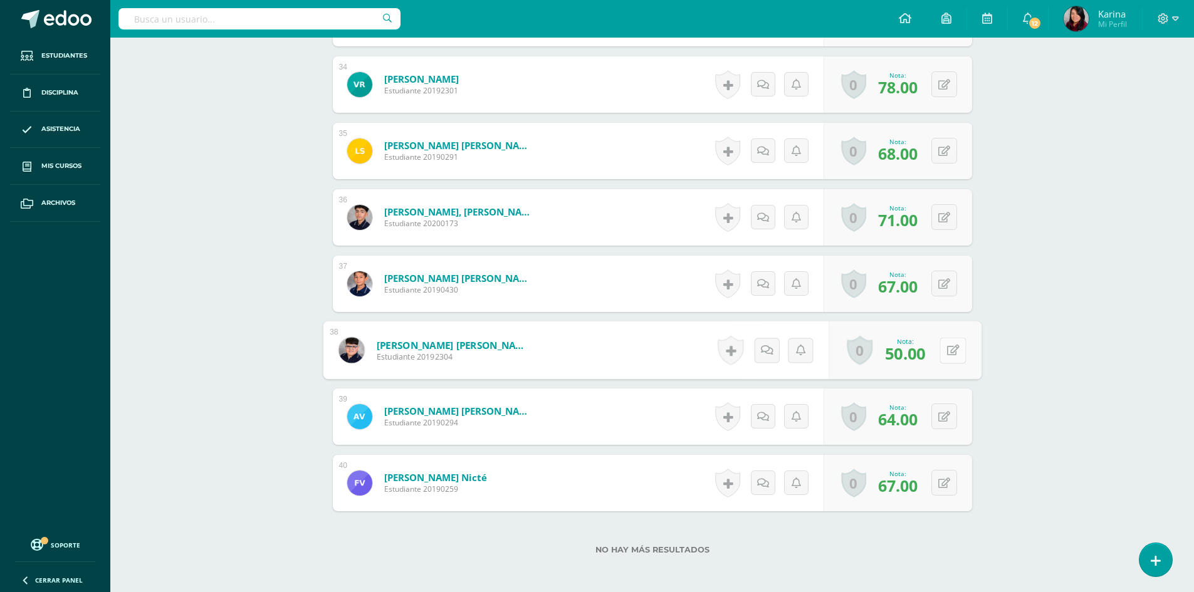
click at [945, 357] on button at bounding box center [952, 350] width 26 height 26
type input "58"
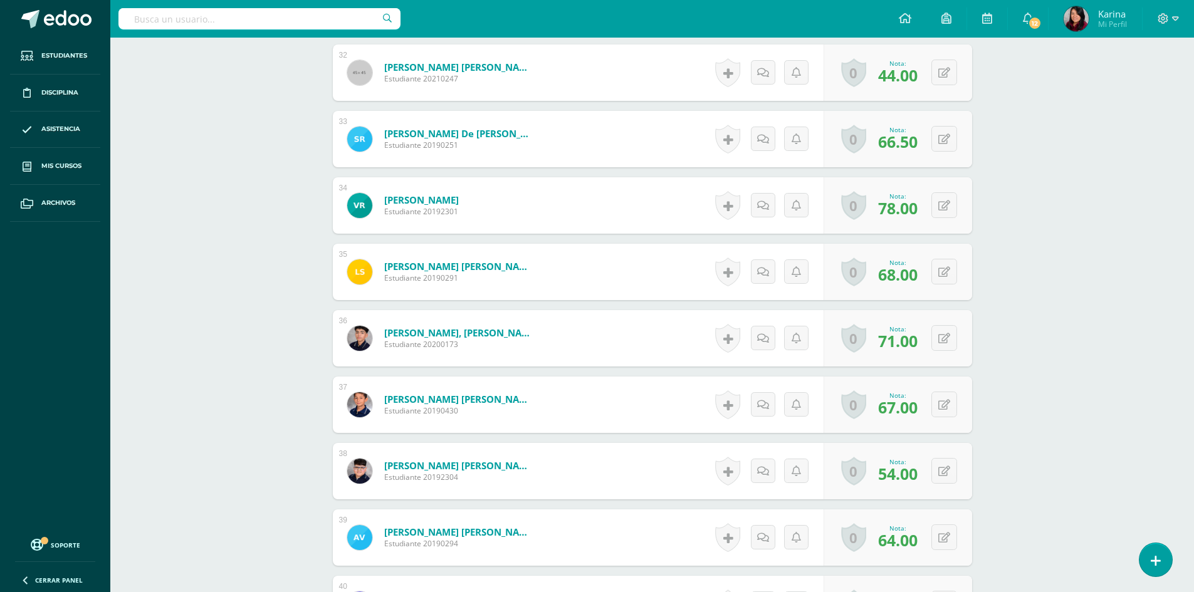
scroll to position [2496, 0]
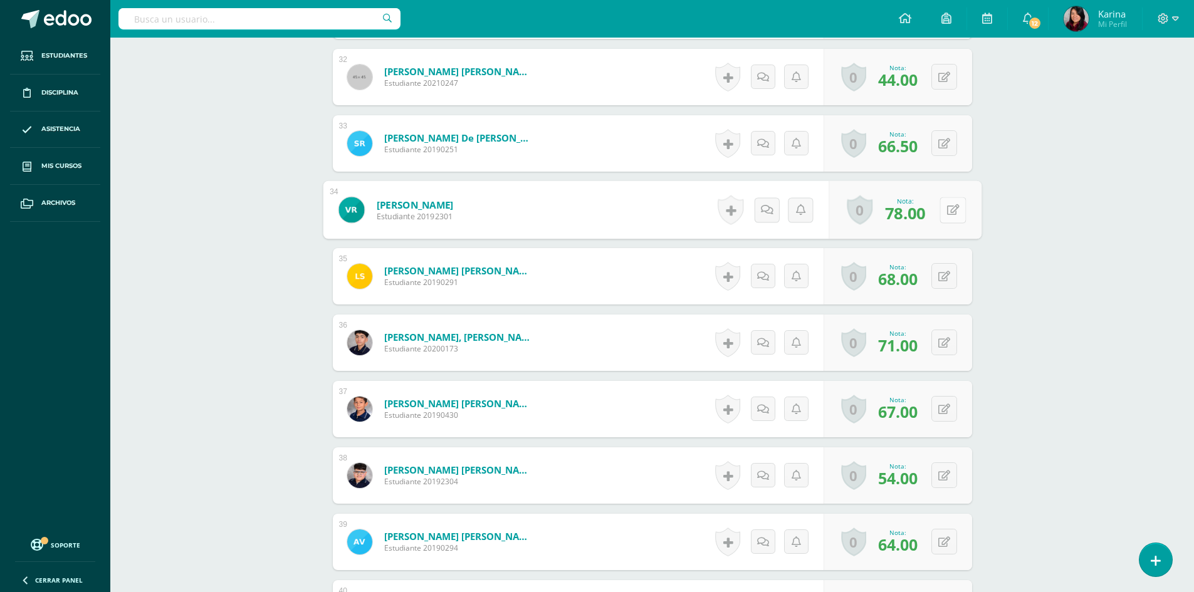
click at [953, 217] on button at bounding box center [952, 210] width 26 height 26
click at [946, 212] on icon at bounding box center [944, 210] width 12 height 11
type input "86"
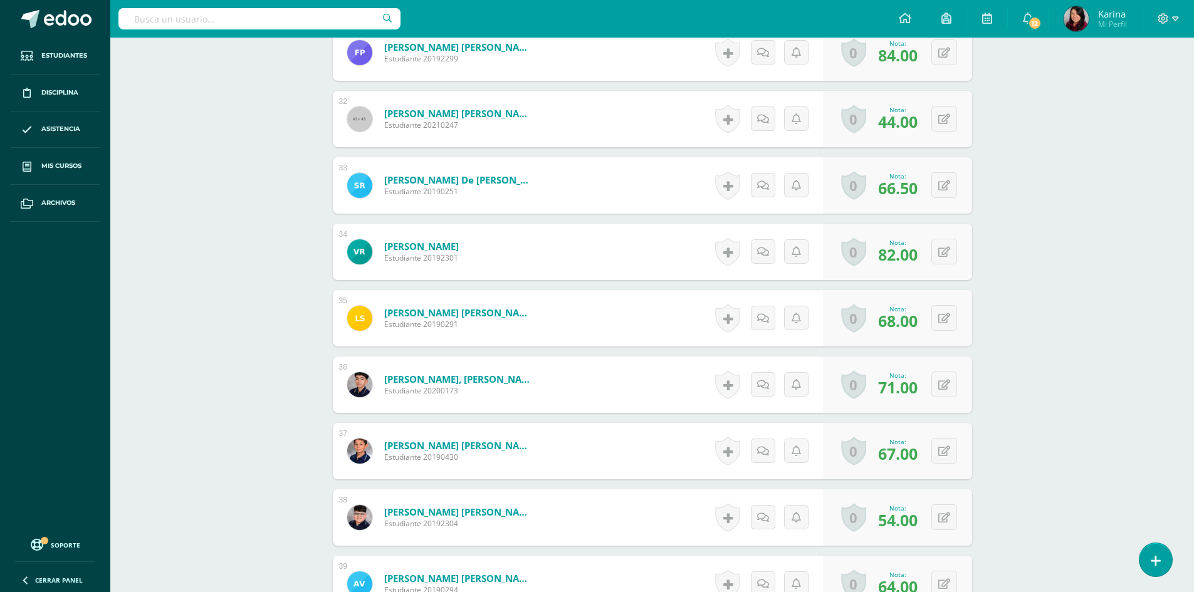
scroll to position [2433, 0]
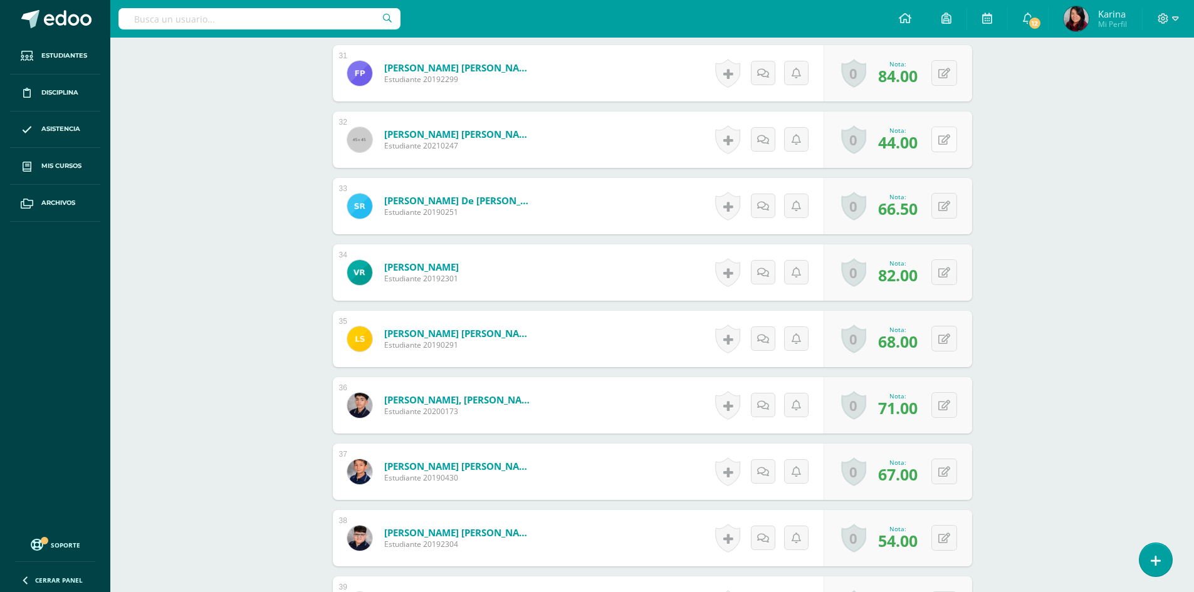
click at [939, 142] on button at bounding box center [944, 140] width 26 height 26
type input "54"
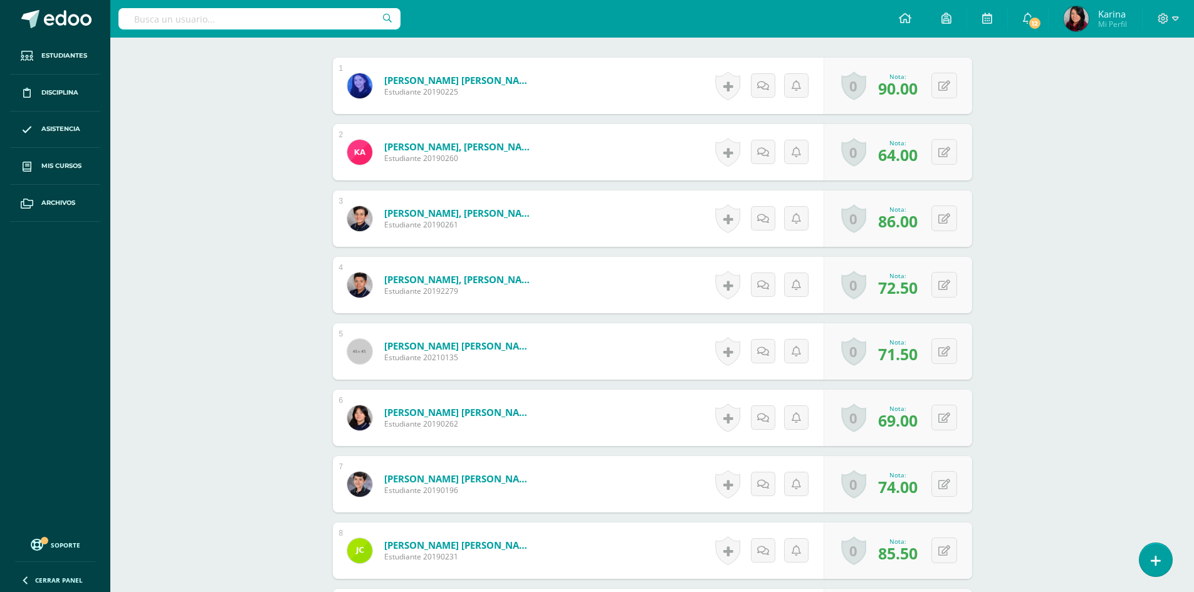
scroll to position [0, 0]
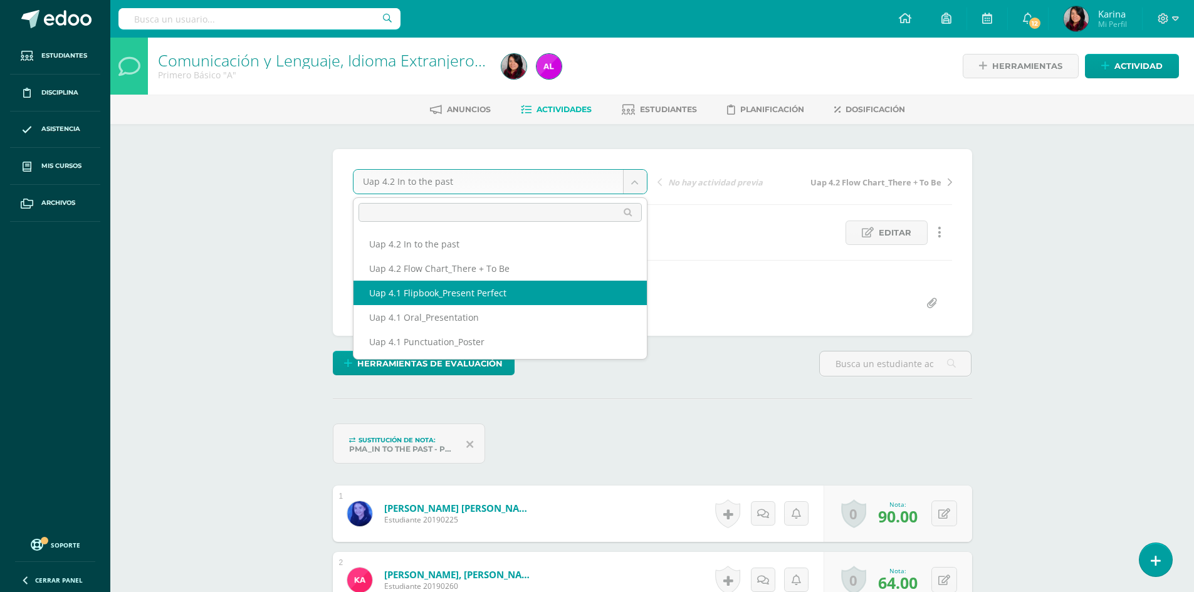
select select "/dashboard/teacher/grade-activity/227108/"
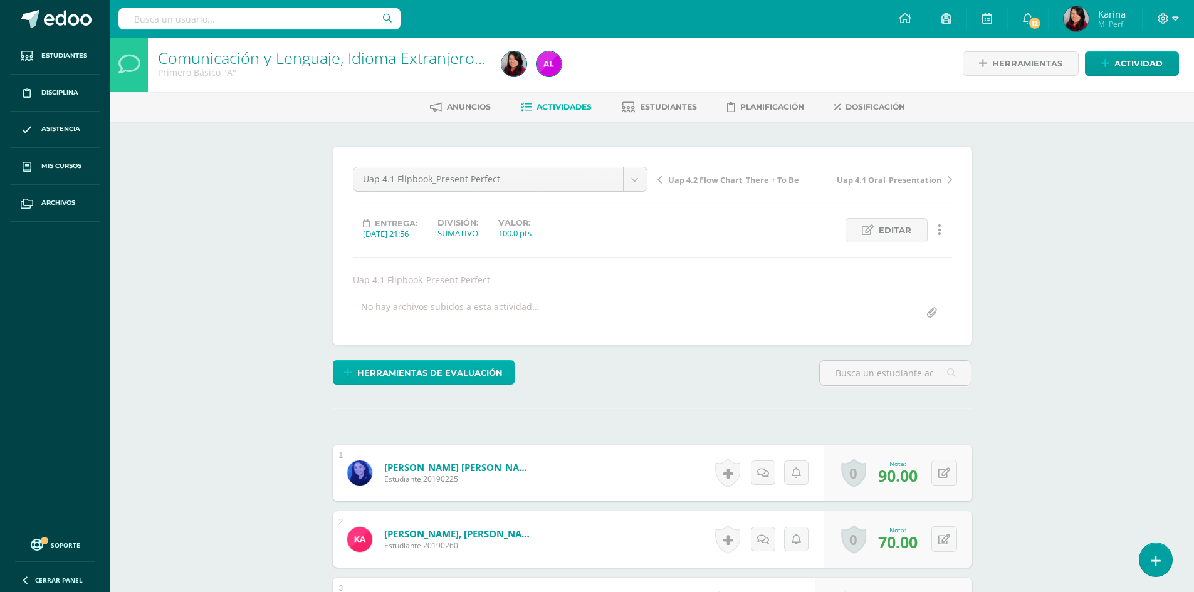
scroll to position [3, 0]
